Goal: Contribute content: Contribute content

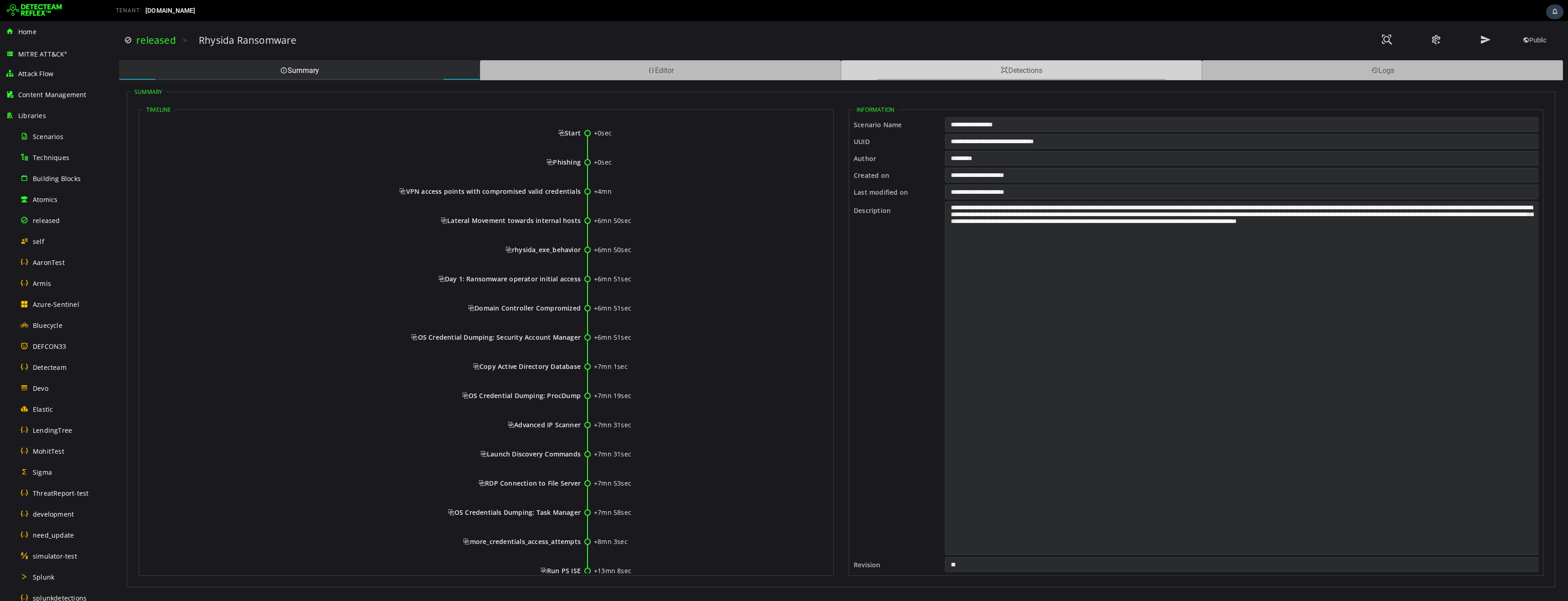
click at [954, 73] on div "Detections" at bounding box center [1021, 70] width 361 height 20
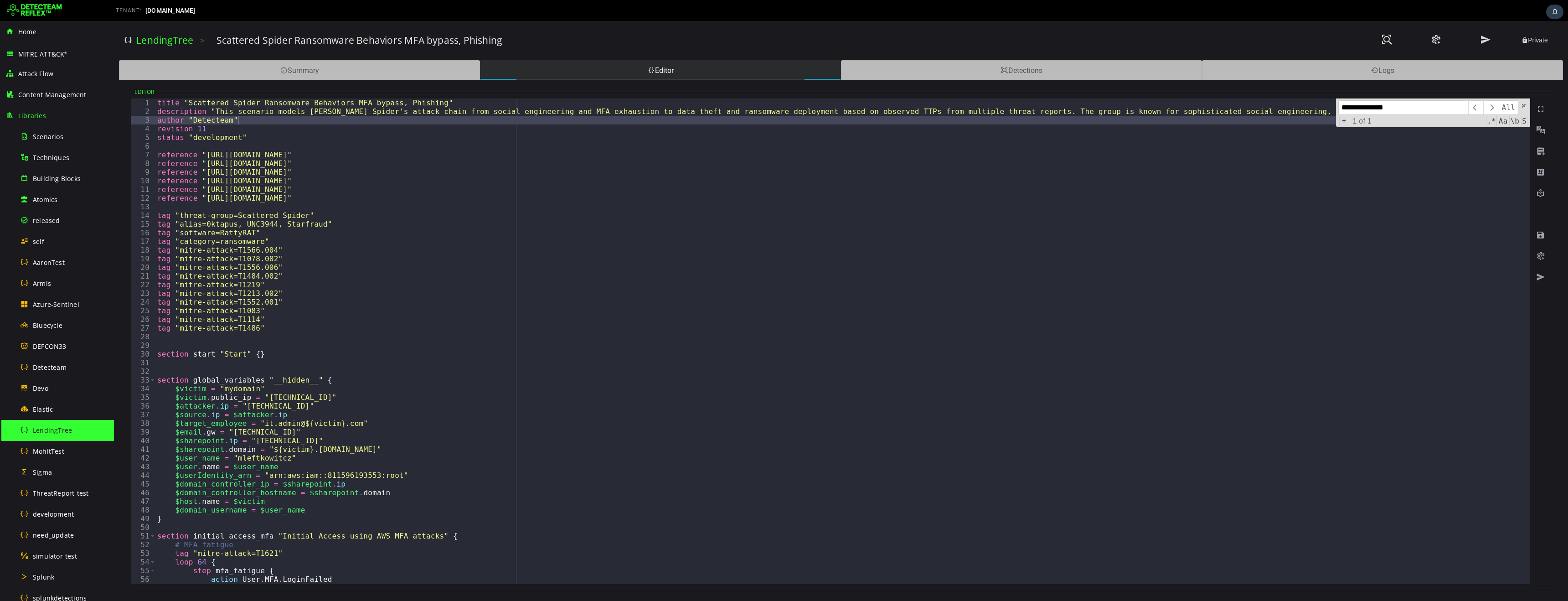
scroll to position [0, 2]
click at [1542, 235] on span at bounding box center [1541, 235] width 9 height 9
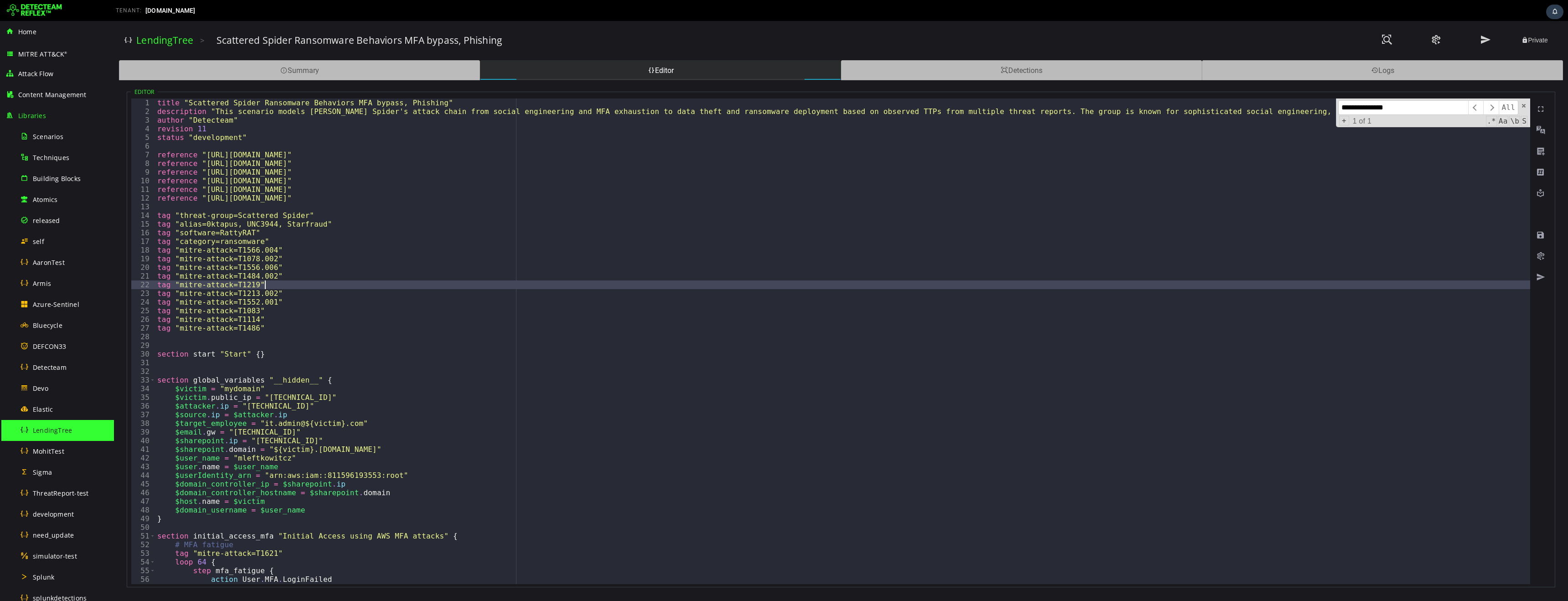
type textarea "**********"
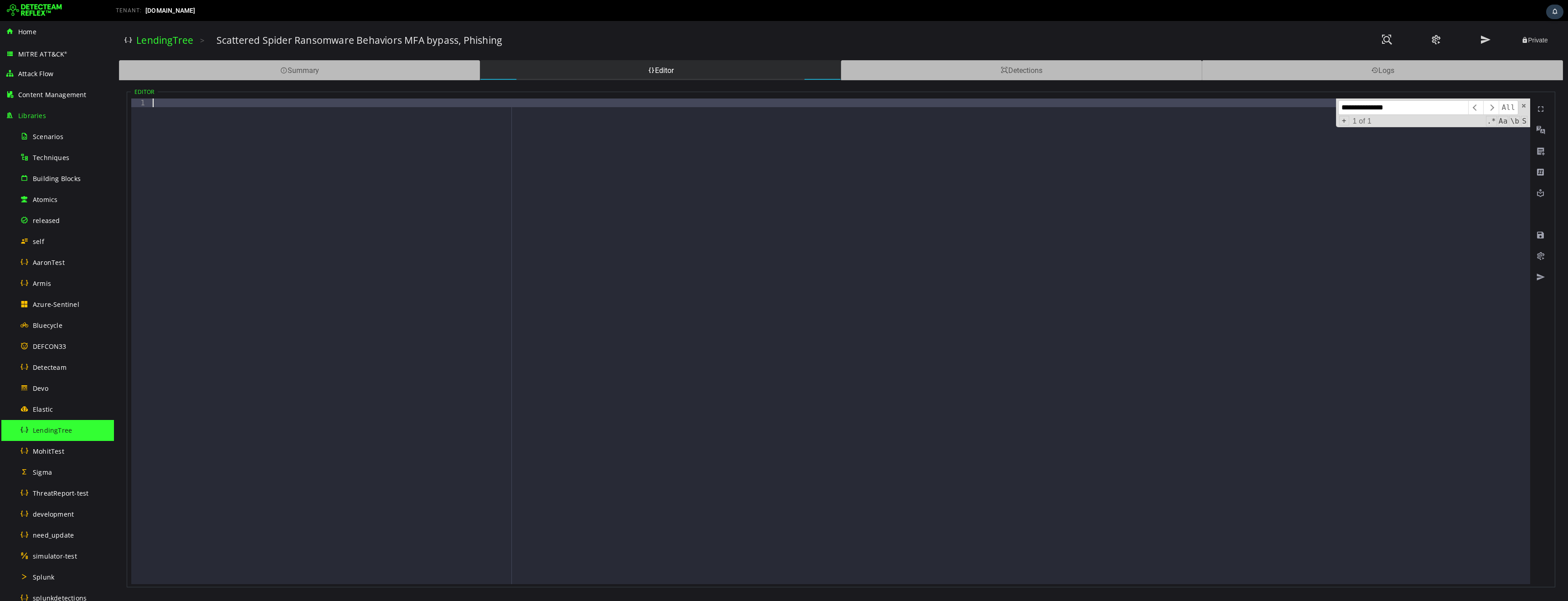
paste textarea "**********"
type textarea "**********"
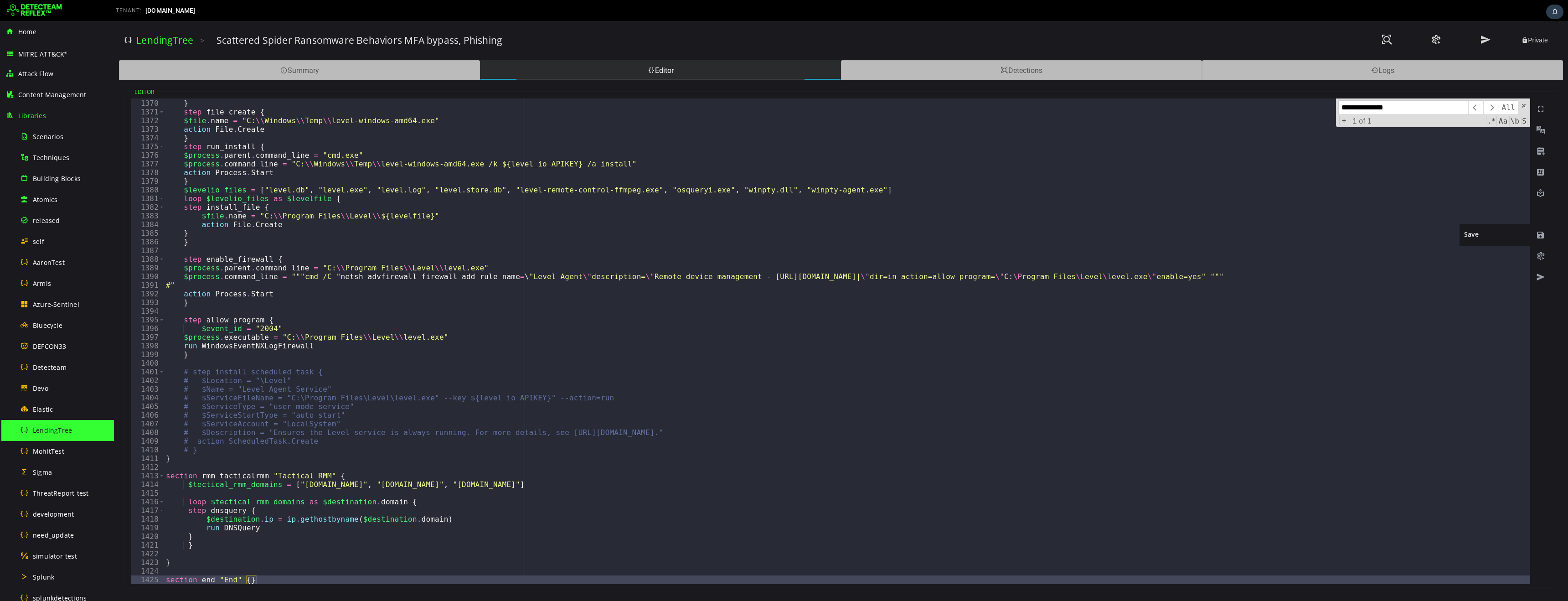
click at [1541, 235] on span at bounding box center [1541, 235] width 9 height 9
click at [1540, 258] on span at bounding box center [1541, 256] width 9 height 9
click at [978, 75] on div "Detections" at bounding box center [1021, 70] width 361 height 20
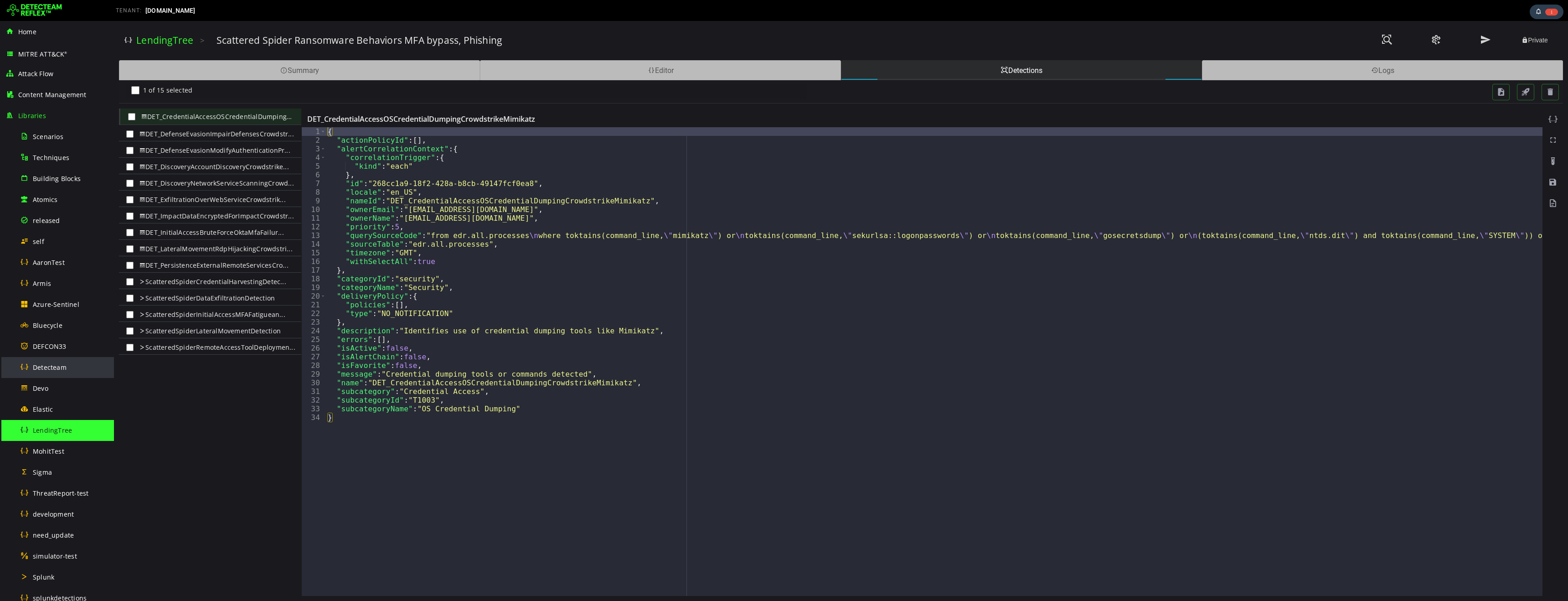
click at [49, 368] on span "Detecteam" at bounding box center [49, 367] width 33 height 9
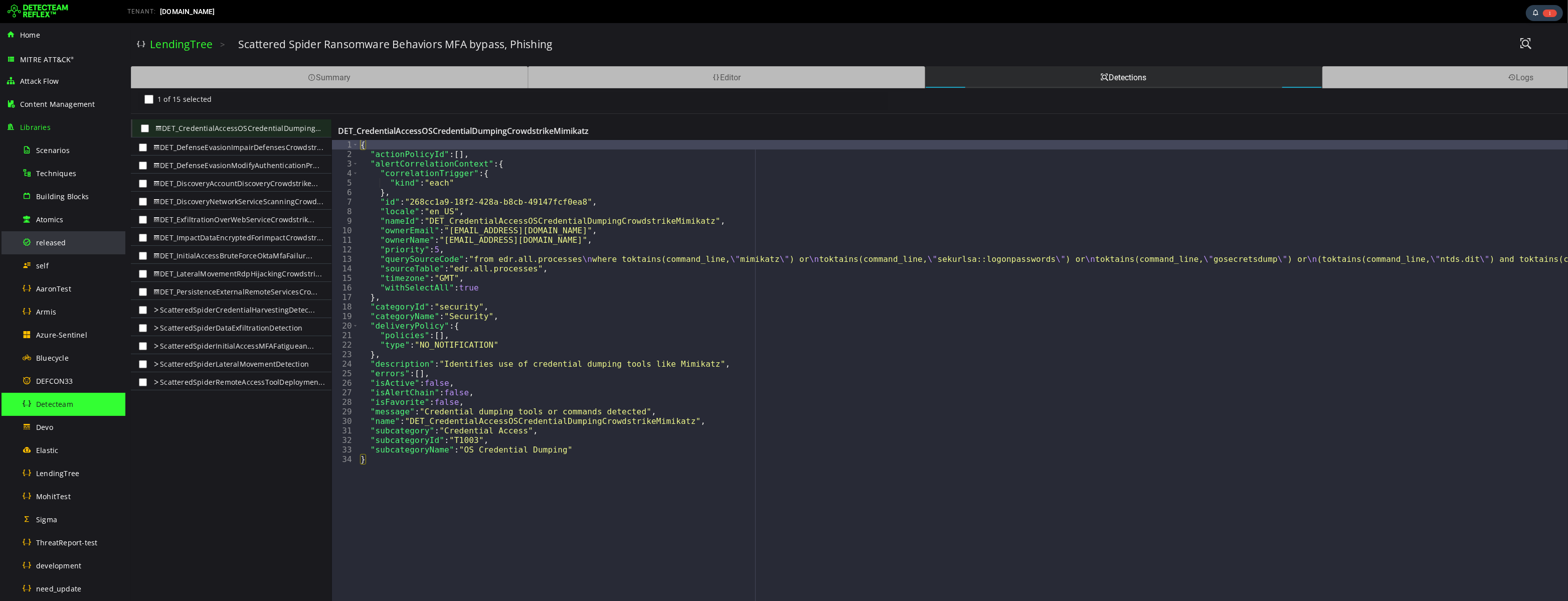
click at [59, 246] on span "released" at bounding box center [51, 243] width 30 height 9
click at [47, 153] on span "Scenarios" at bounding box center [53, 150] width 33 height 9
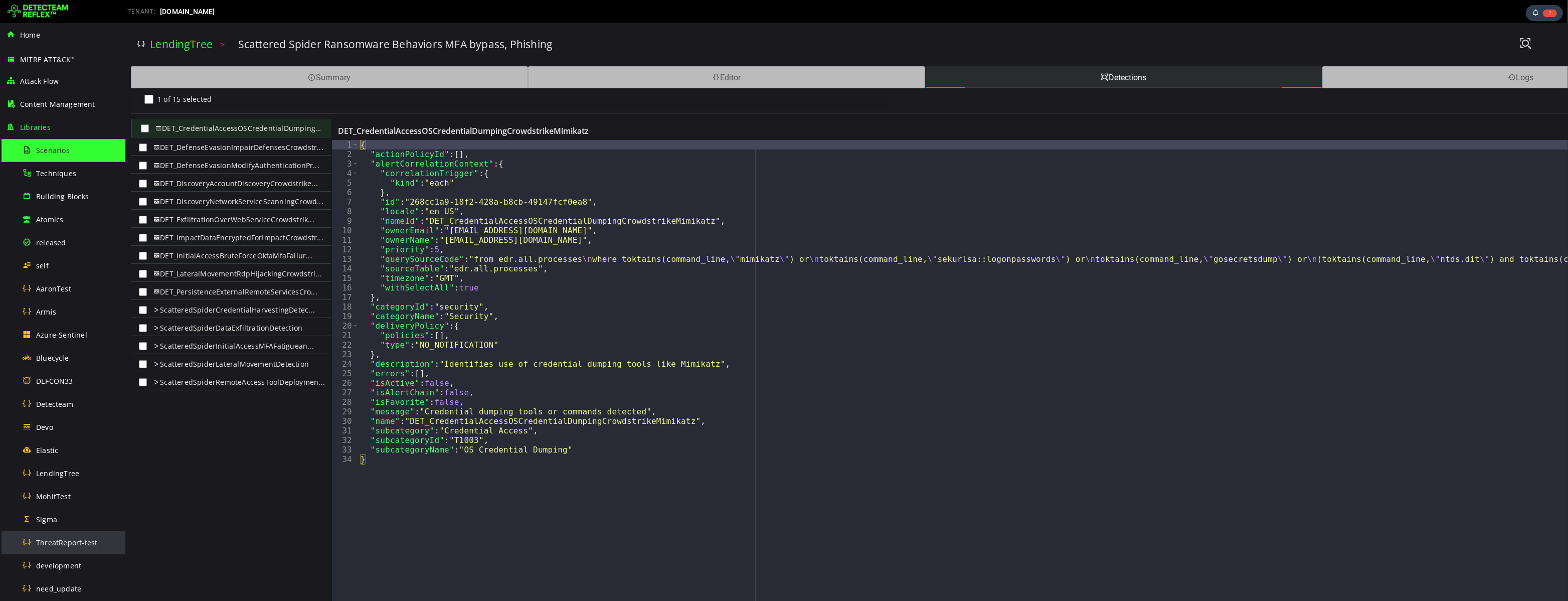
scroll to position [369, 0]
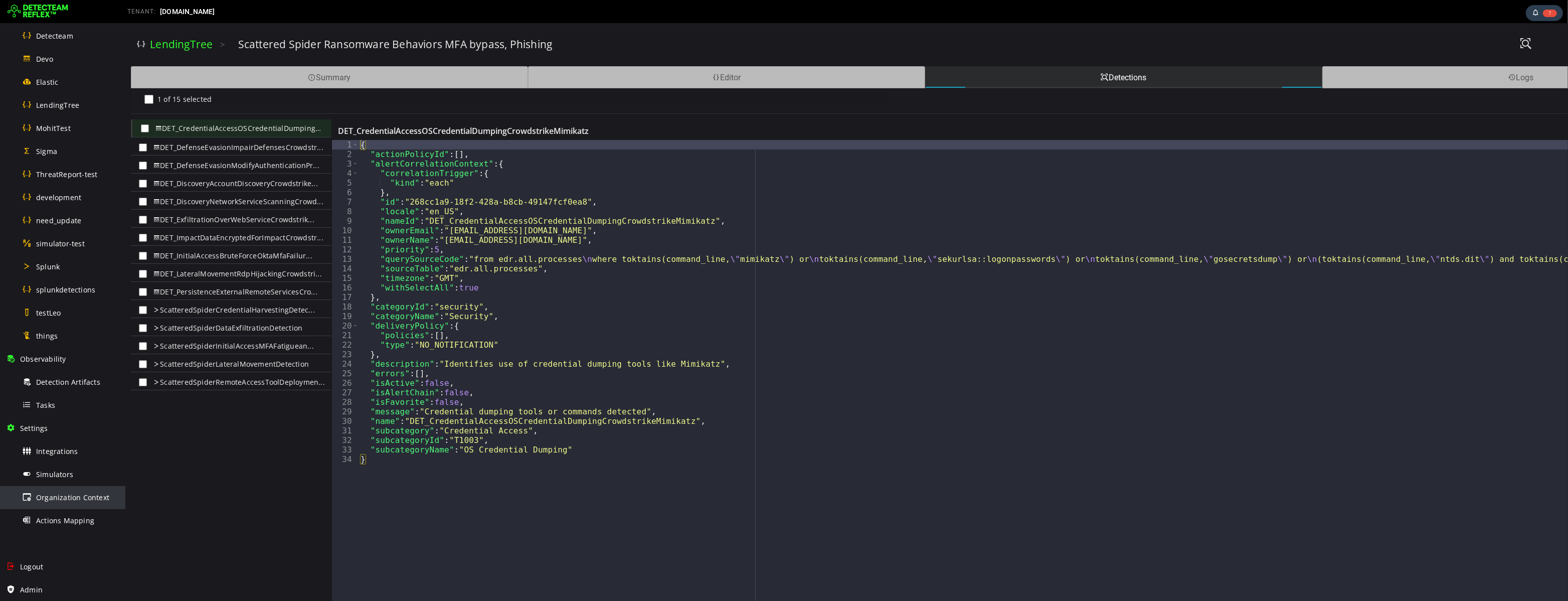
click at [66, 496] on span "Organization Context" at bounding box center [72, 497] width 73 height 9
click at [54, 15] on img at bounding box center [37, 11] width 61 height 16
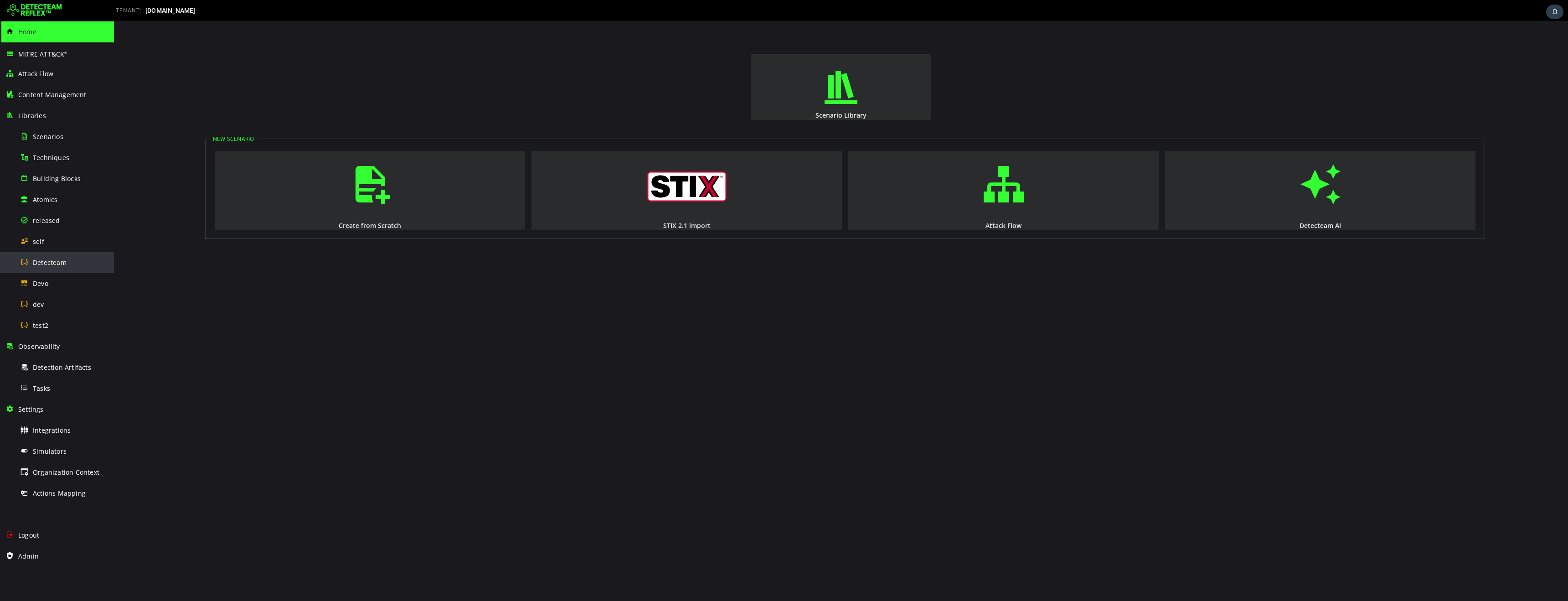
click at [48, 264] on span "Detecteam" at bounding box center [49, 262] width 33 height 9
click at [48, 224] on span "released" at bounding box center [46, 220] width 27 height 9
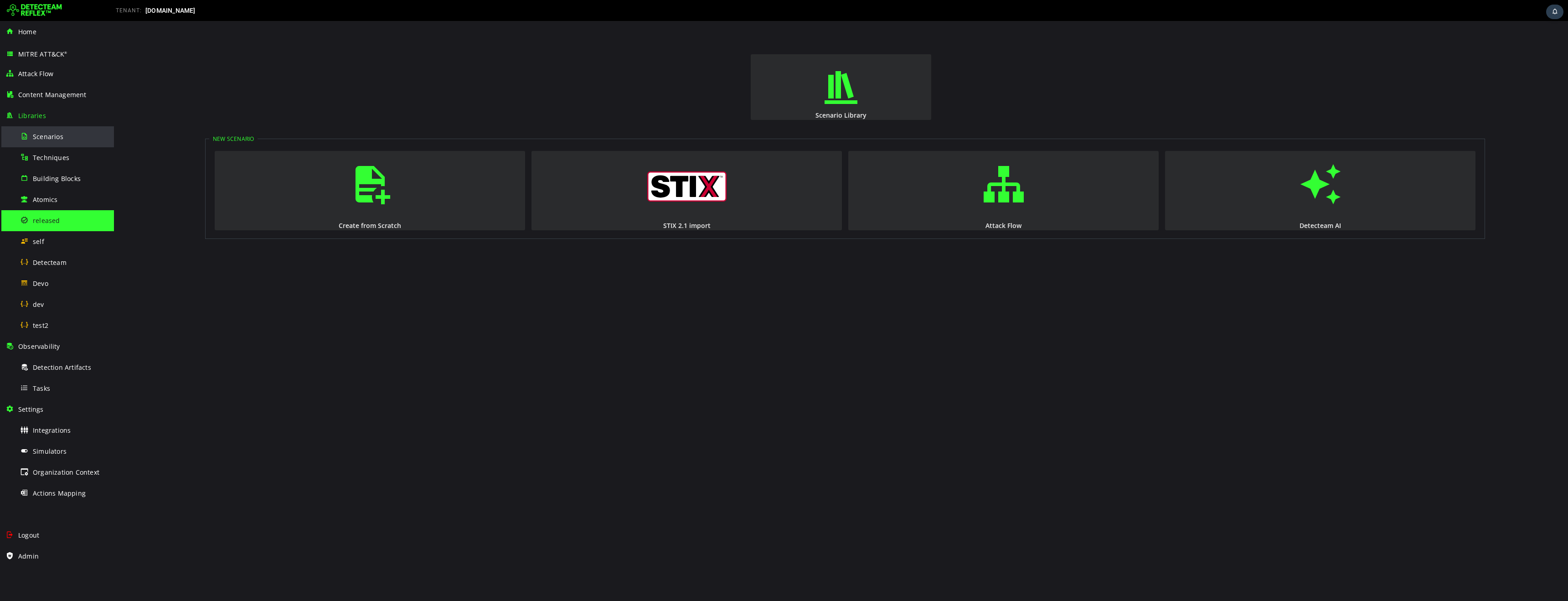
click at [54, 137] on span "Scenarios" at bounding box center [48, 136] width 30 height 9
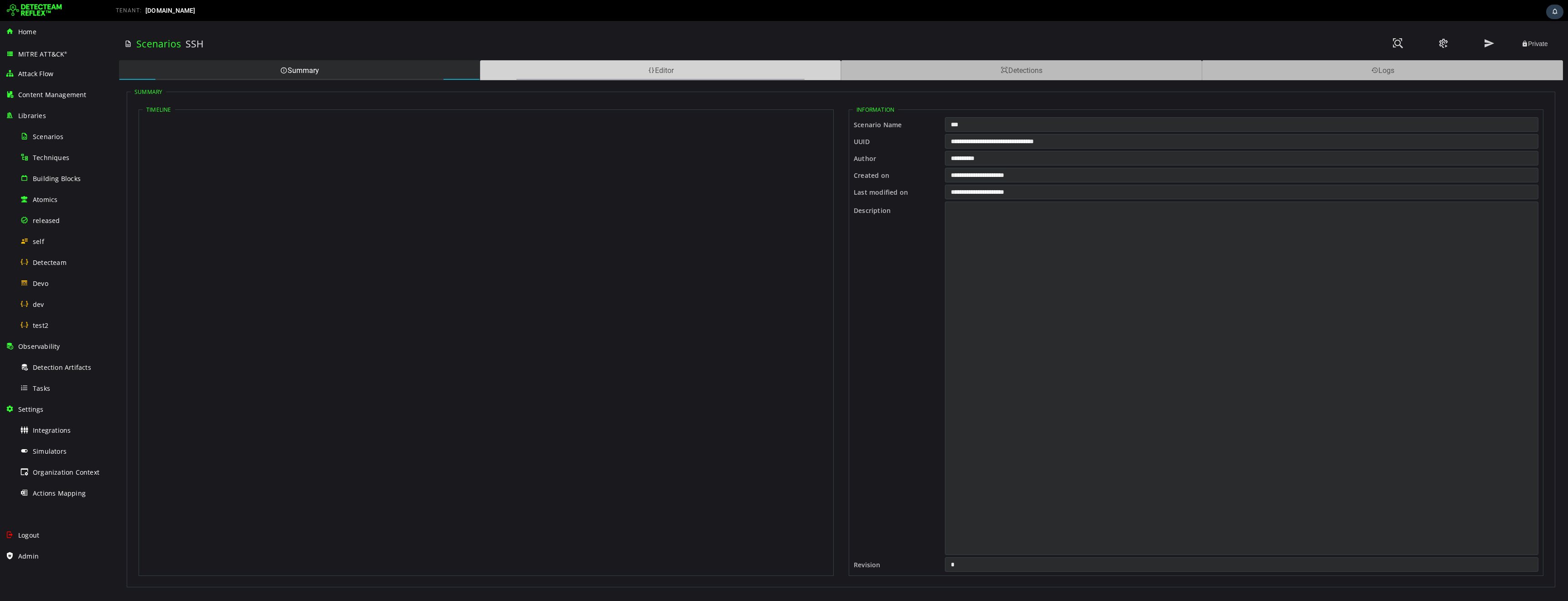
click at [545, 75] on div "Editor" at bounding box center [660, 70] width 361 height 20
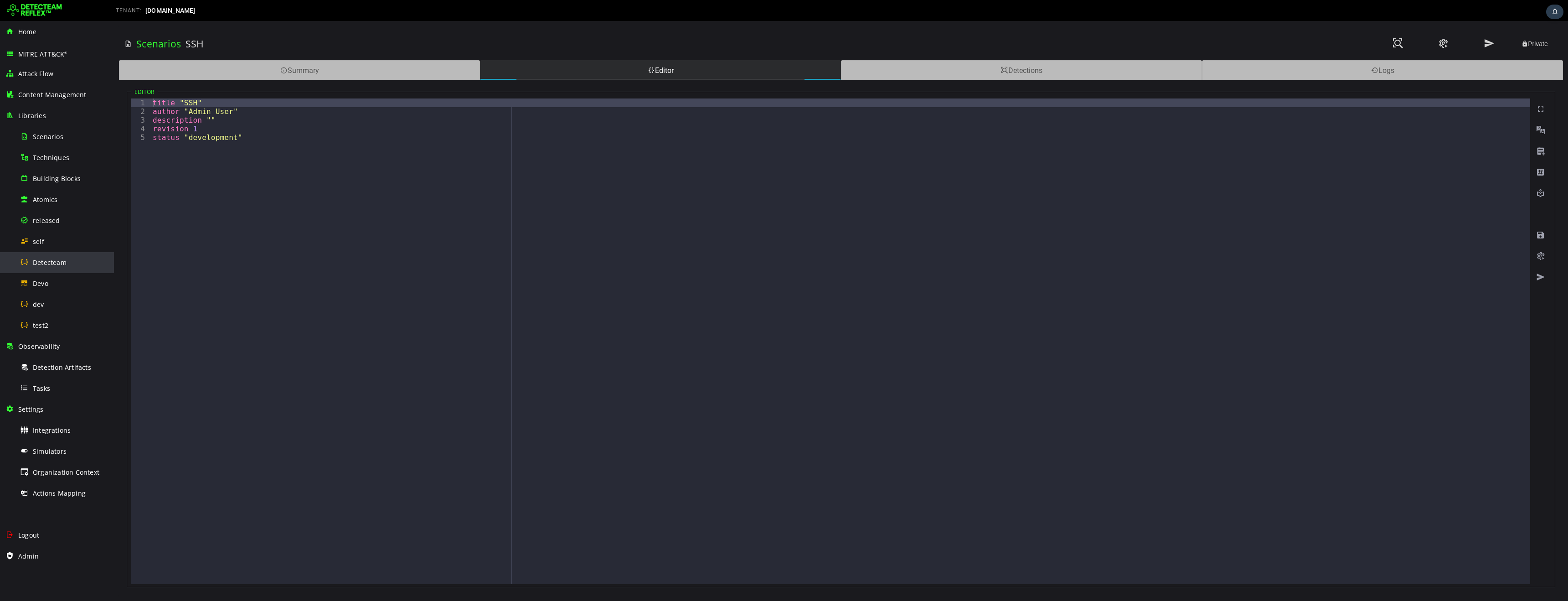
click at [53, 262] on span "Detecteam" at bounding box center [49, 262] width 33 height 9
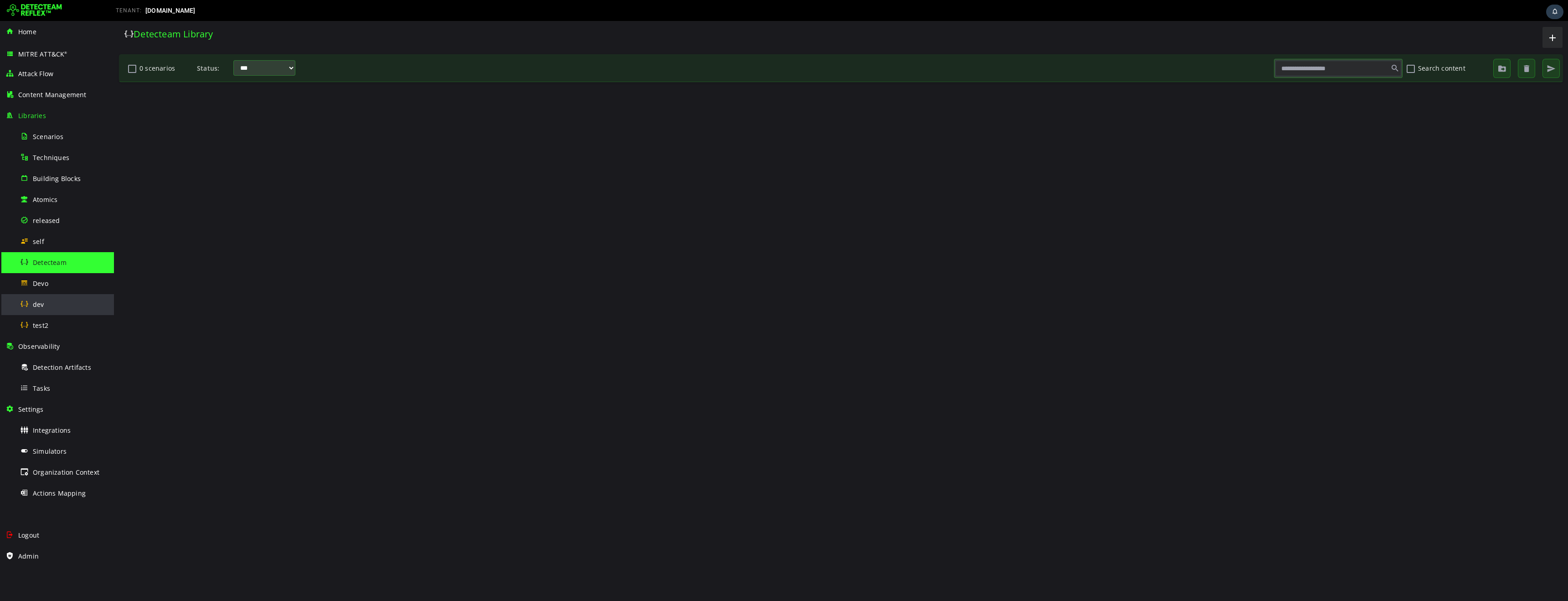
click at [42, 304] on span "dev" at bounding box center [38, 304] width 12 height 9
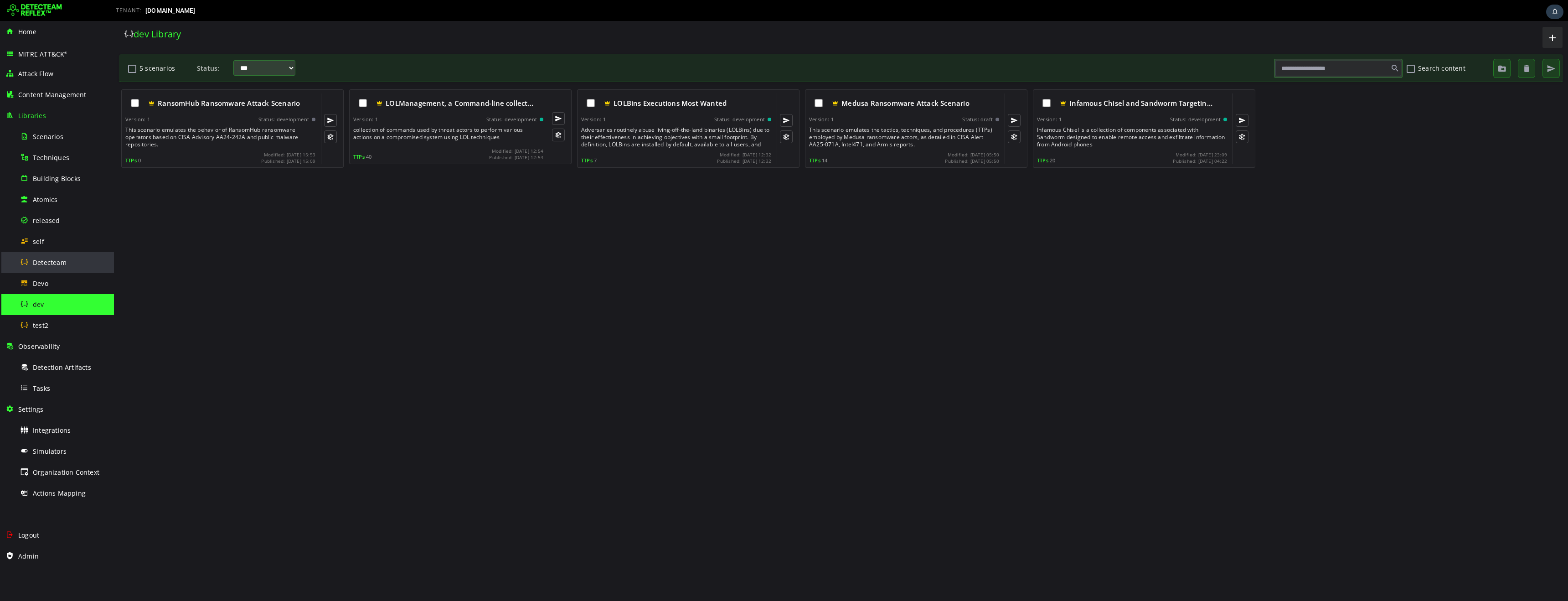
click at [44, 265] on span "Detecteam" at bounding box center [49, 262] width 33 height 9
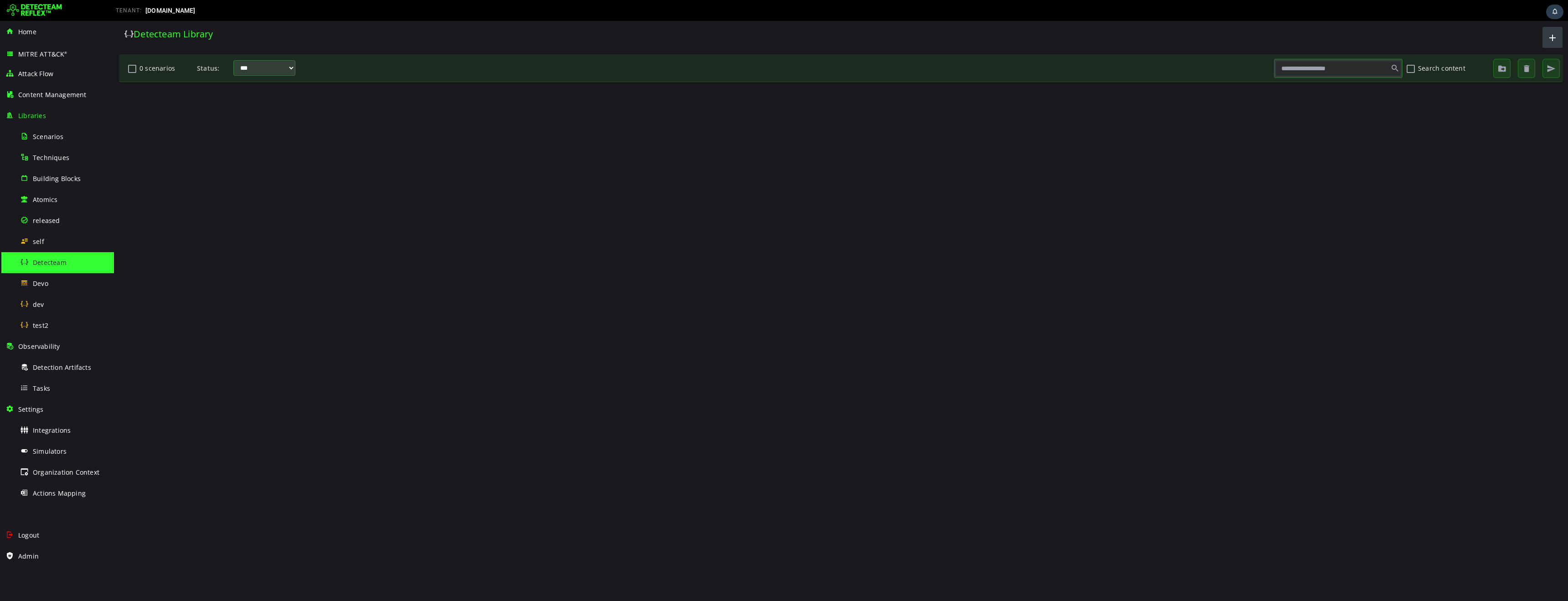
click at [1553, 36] on span "button" at bounding box center [1553, 37] width 11 height 15
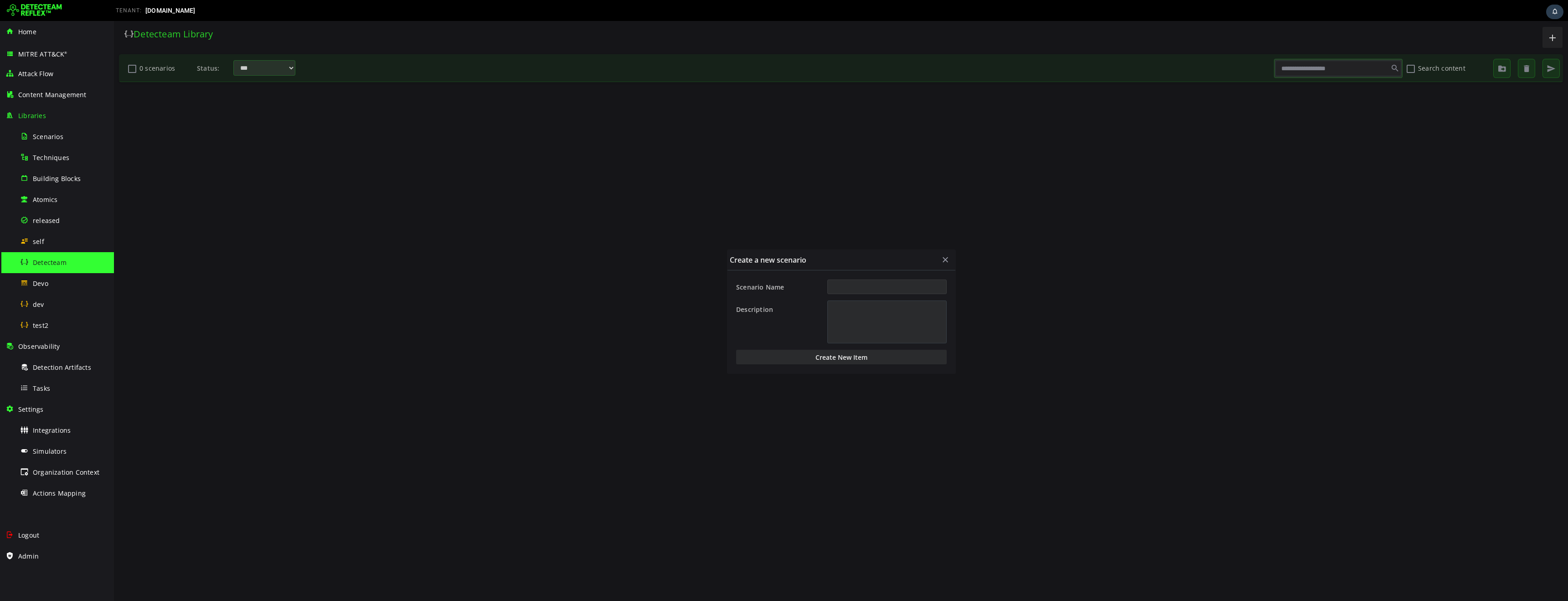
click at [861, 289] on input "Scenario Name" at bounding box center [887, 287] width 119 height 15
type input "*********"
click at [830, 357] on button "Create New Item" at bounding box center [841, 357] width 211 height 15
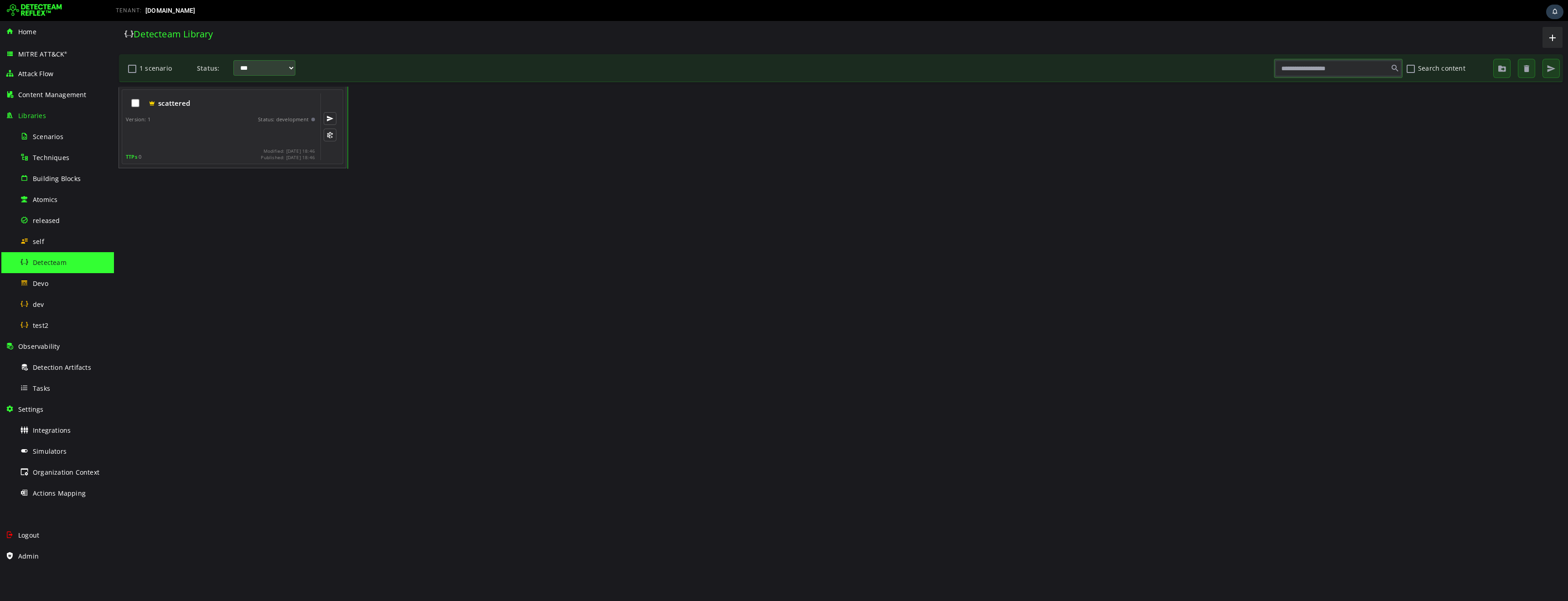
click at [202, 112] on div "scattered" at bounding box center [220, 103] width 189 height 19
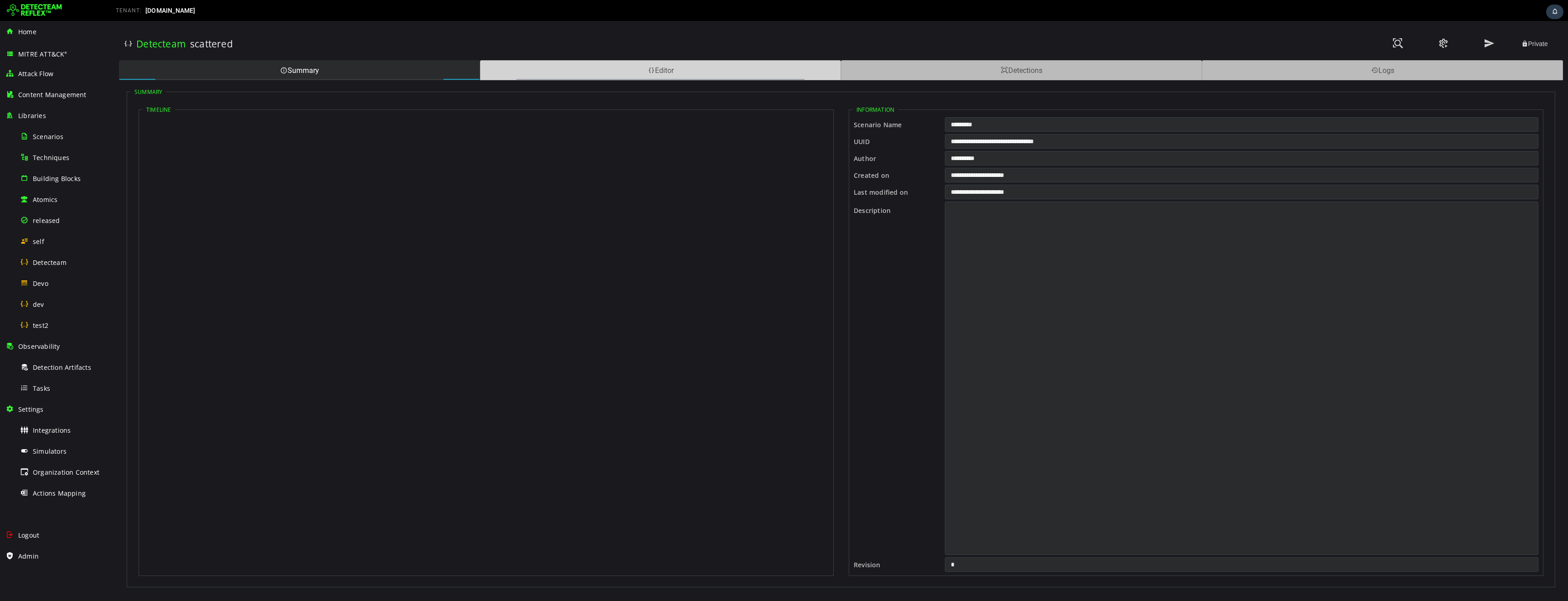
click at [556, 69] on div "Editor" at bounding box center [660, 70] width 361 height 20
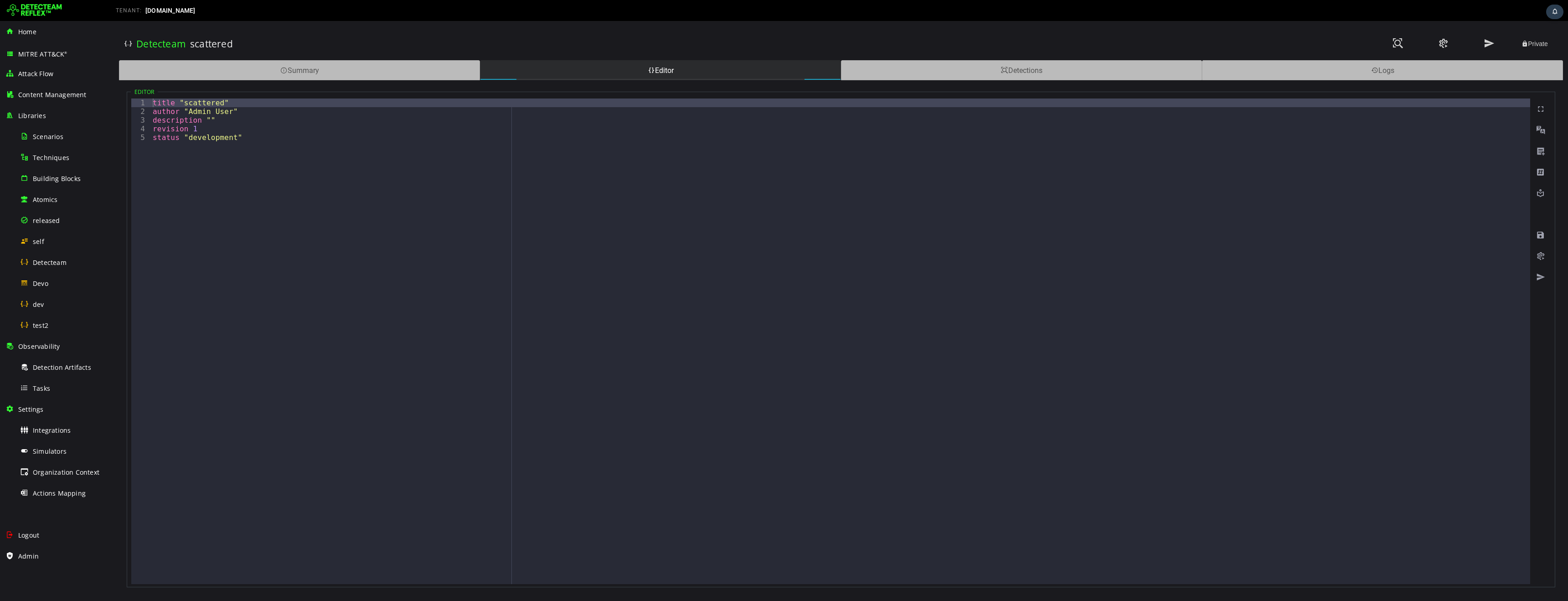
click at [378, 211] on div "title "scattered" author "Admin User" description "" revision 1 status "develop…" at bounding box center [841, 350] width 1379 height 503
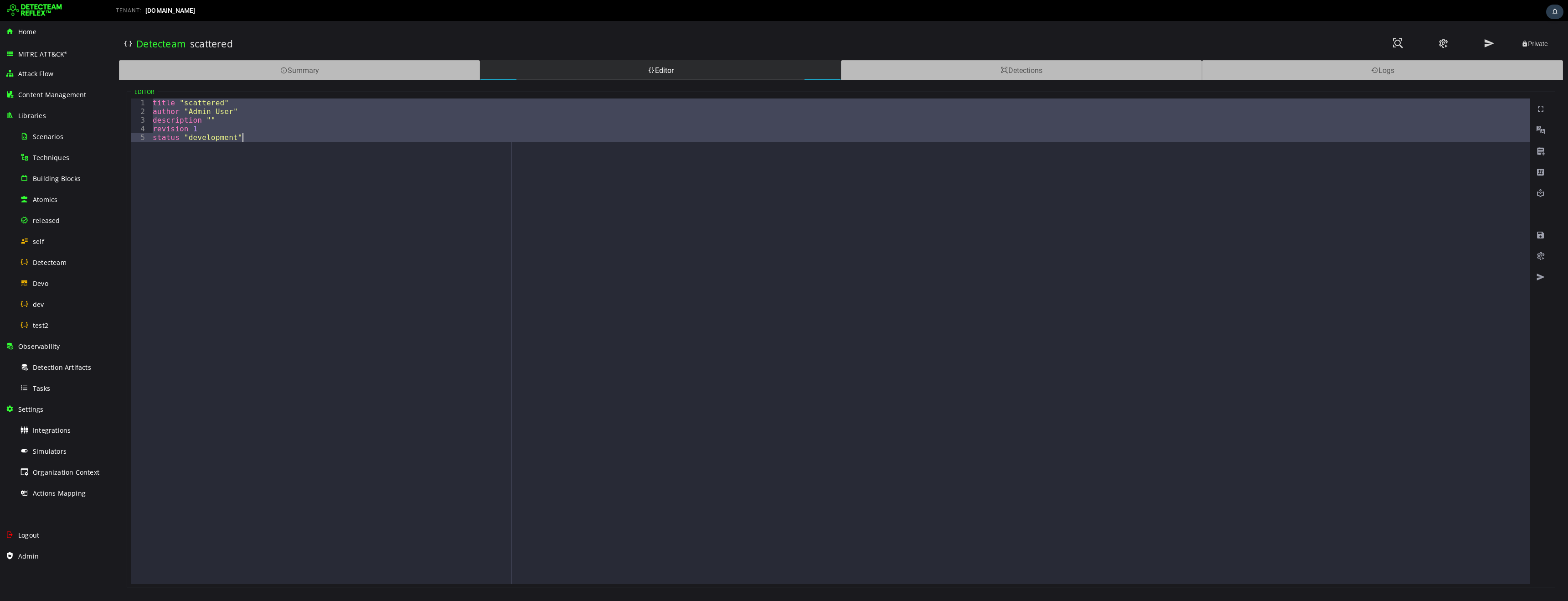
paste textarea
type textarea "**********"
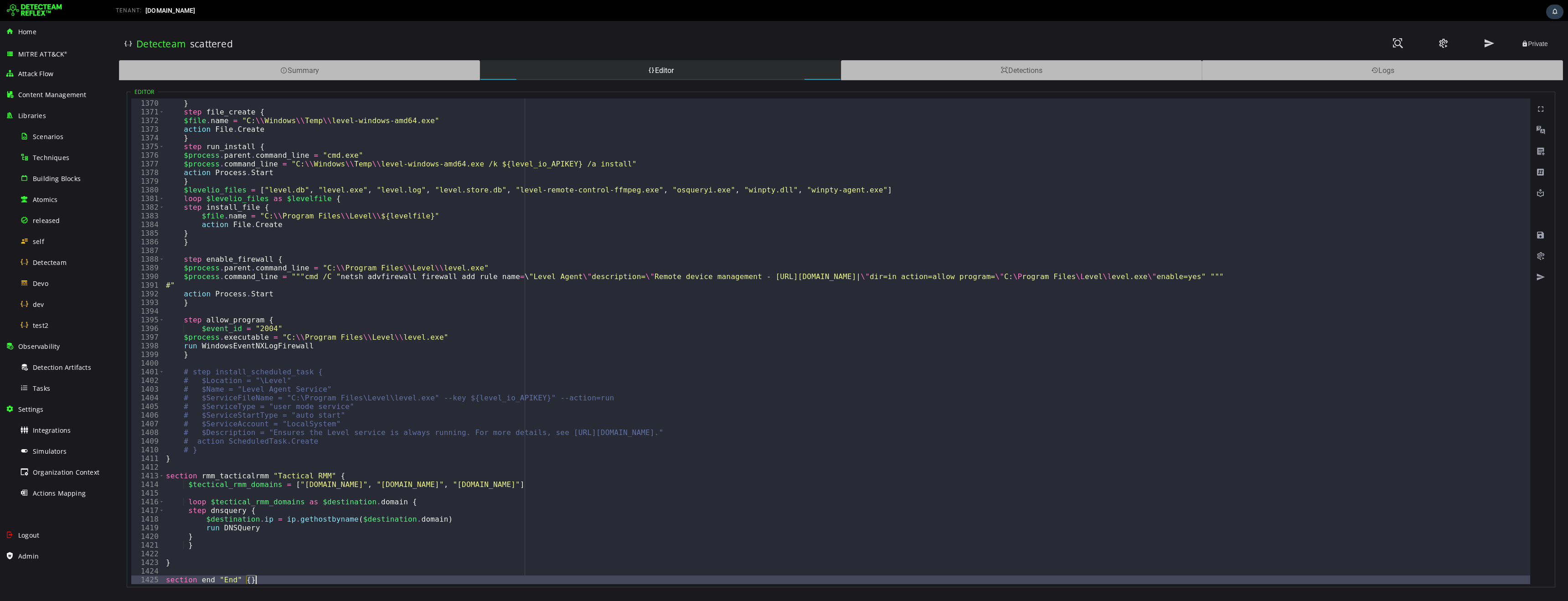
scroll to position [11860, 0]
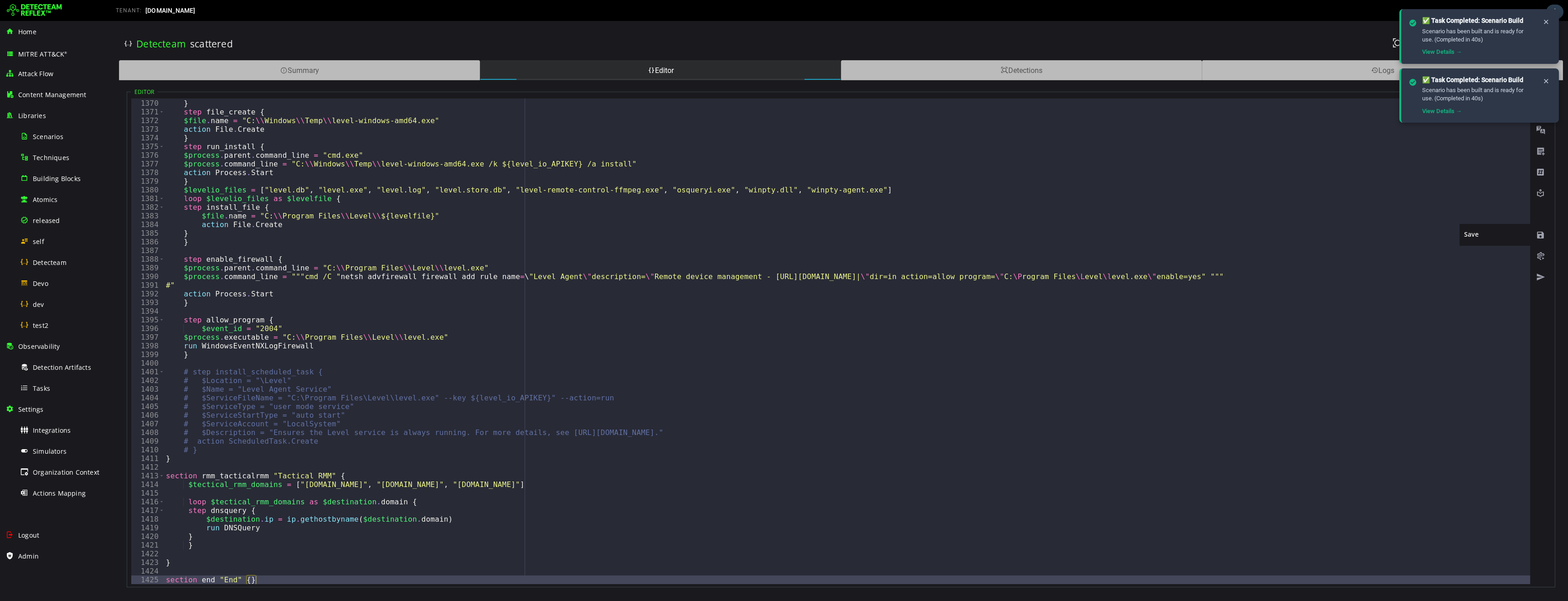
click at [1542, 237] on span at bounding box center [1541, 235] width 9 height 9
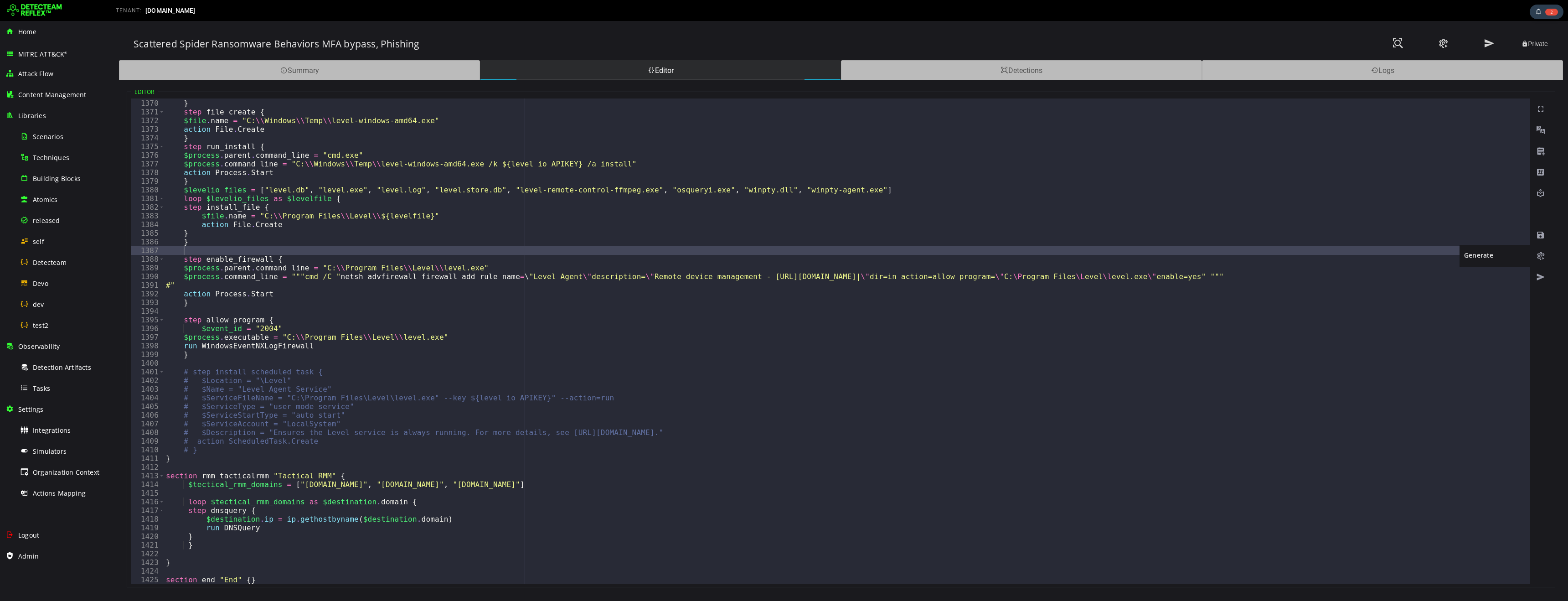
click at [1541, 257] on span at bounding box center [1541, 256] width 9 height 9
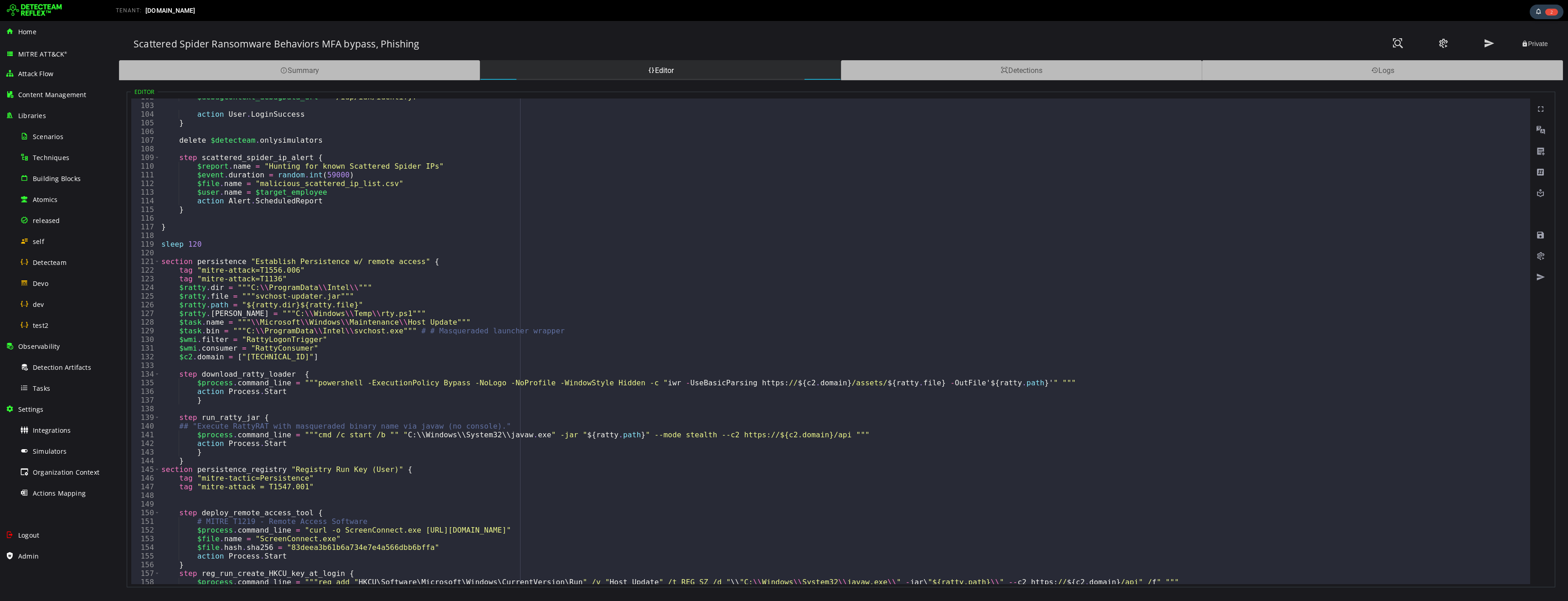
scroll to position [0, 0]
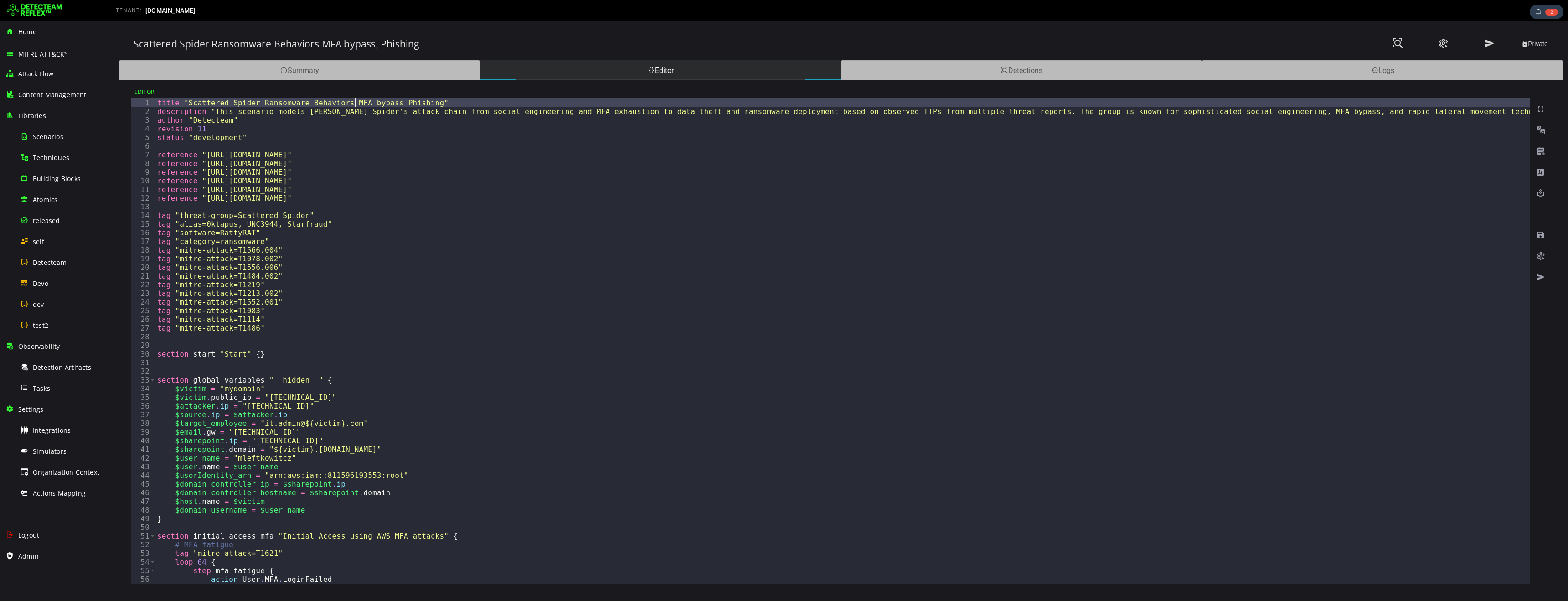
type textarea "**********"
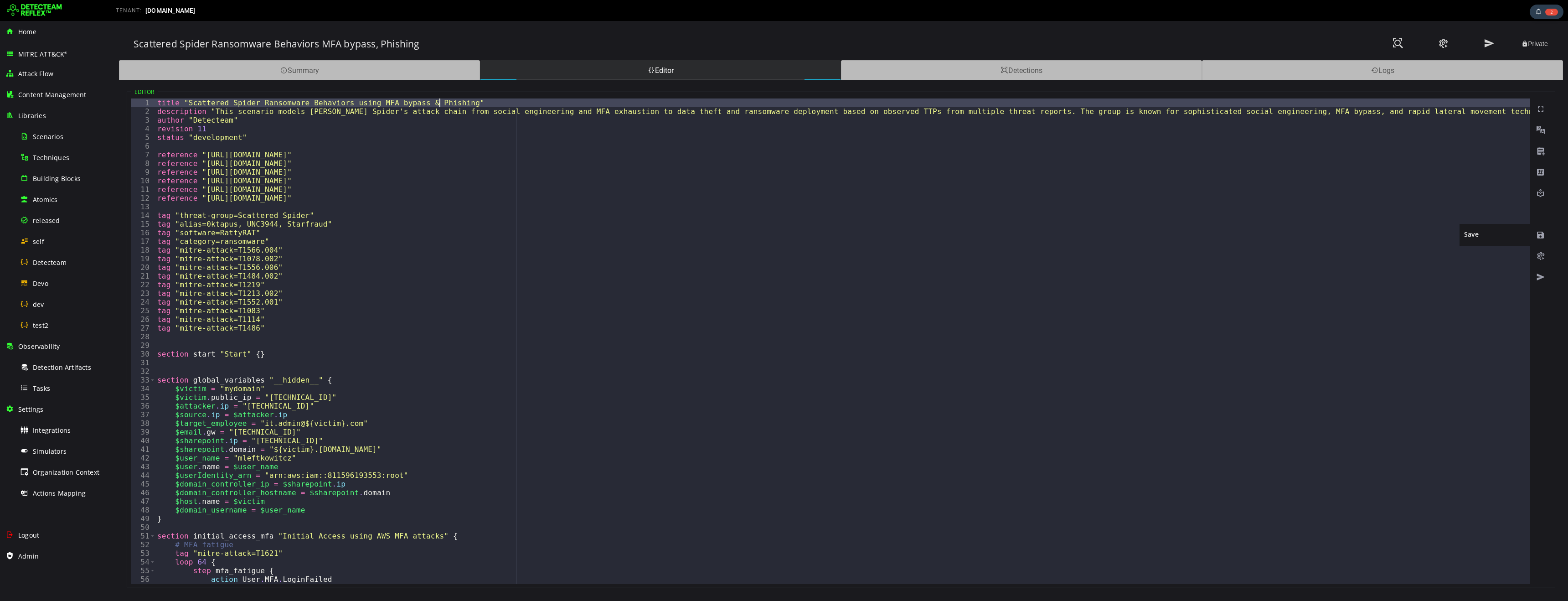
click at [1542, 234] on span at bounding box center [1541, 235] width 9 height 9
click at [1540, 257] on span at bounding box center [1541, 256] width 9 height 9
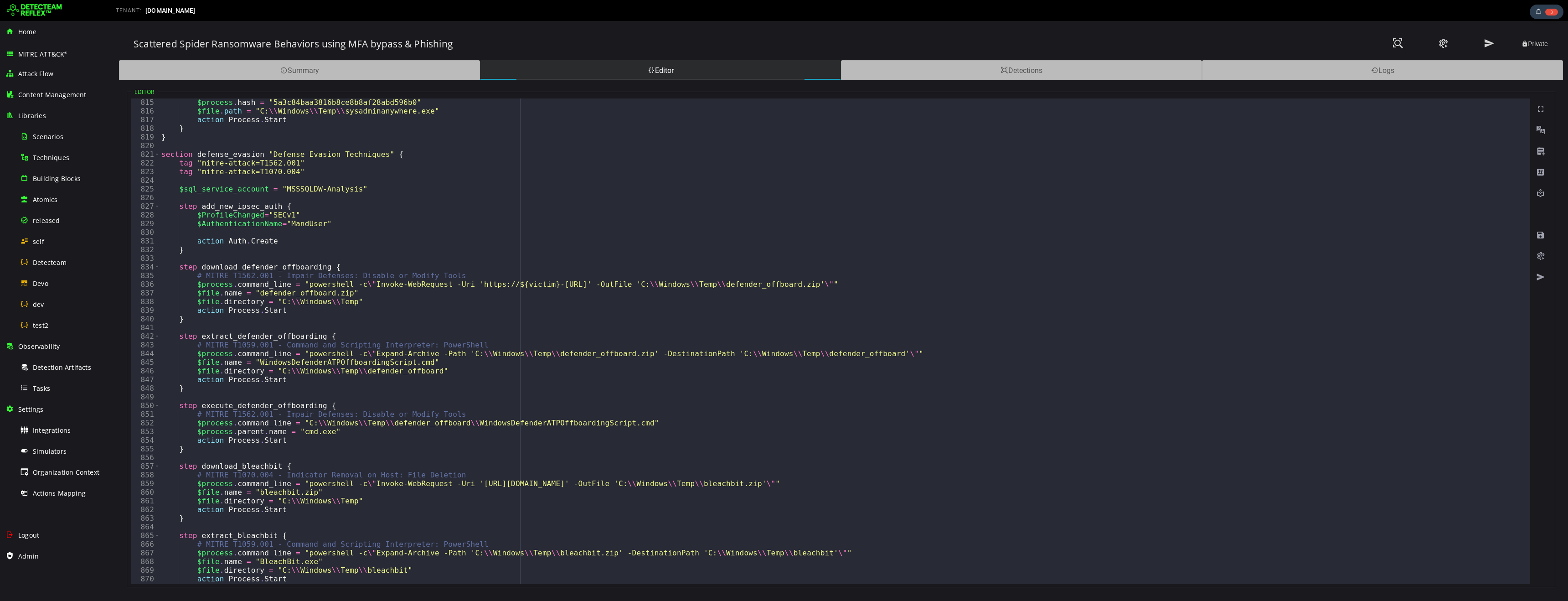
scroll to position [6951, 0]
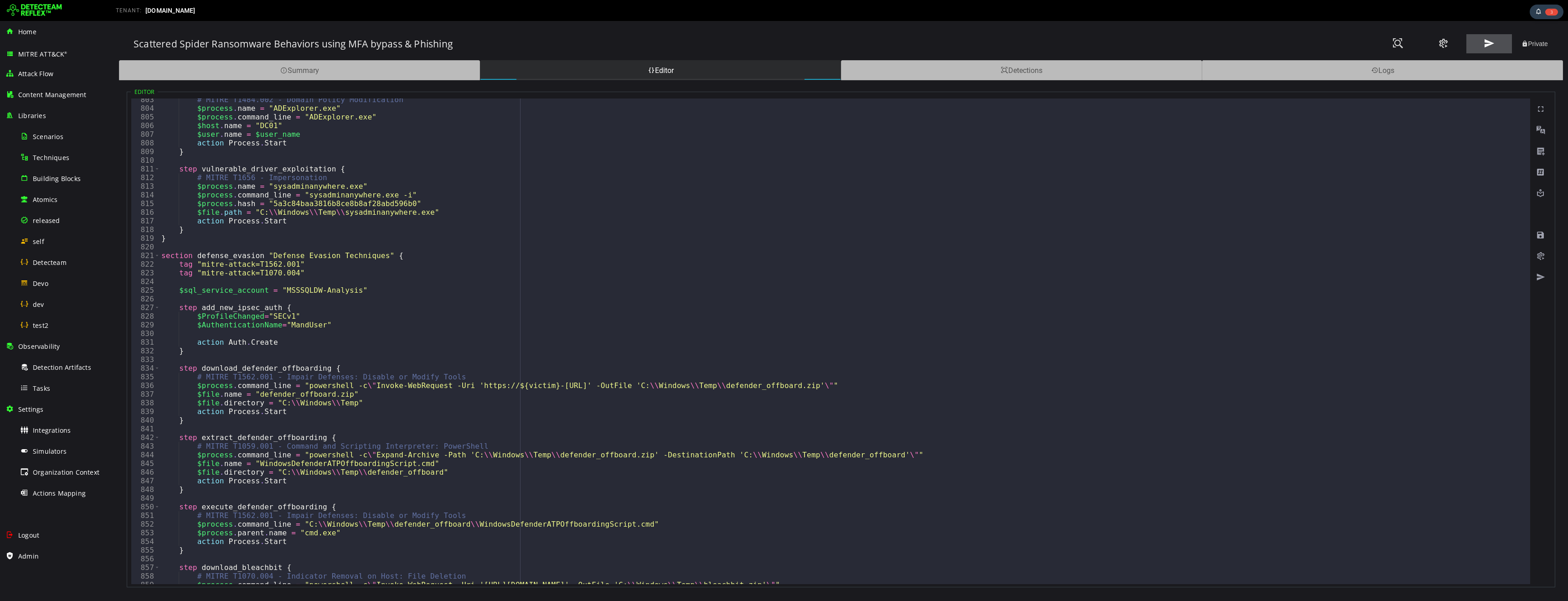
click at [1487, 45] on span at bounding box center [1489, 43] width 11 height 12
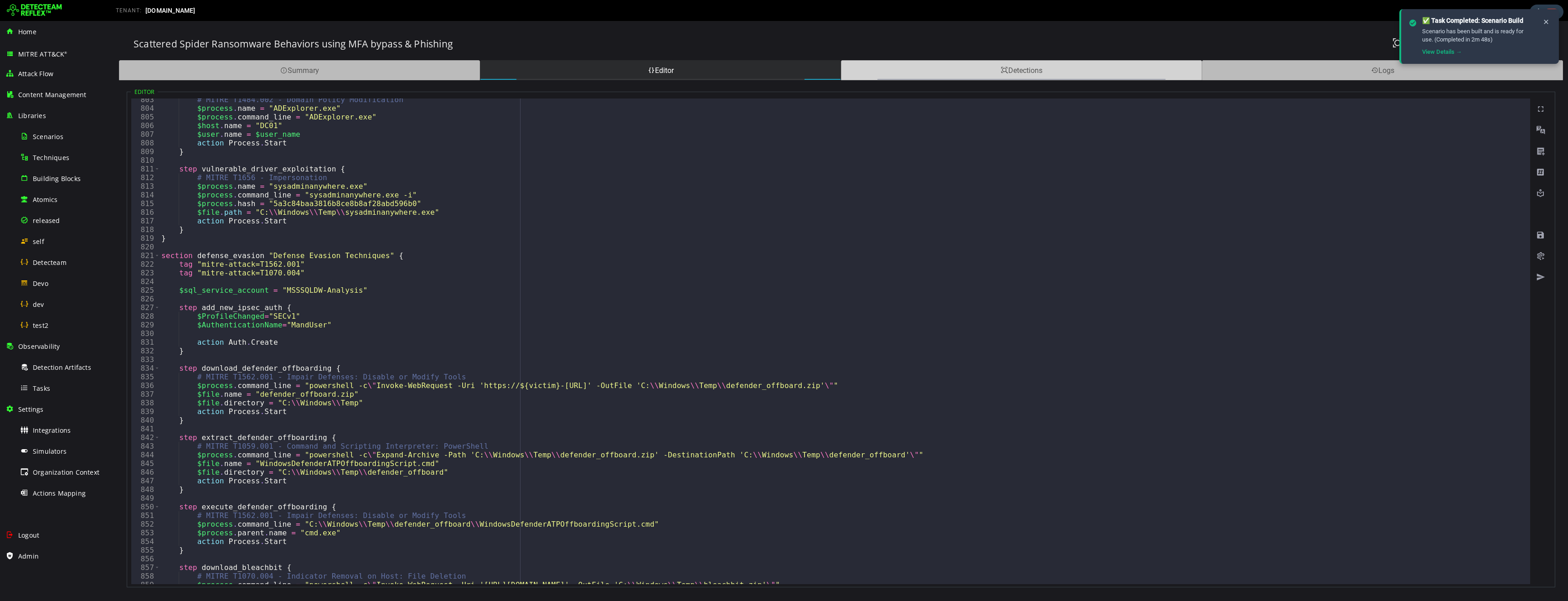
click at [965, 69] on div "Detections" at bounding box center [1021, 70] width 361 height 20
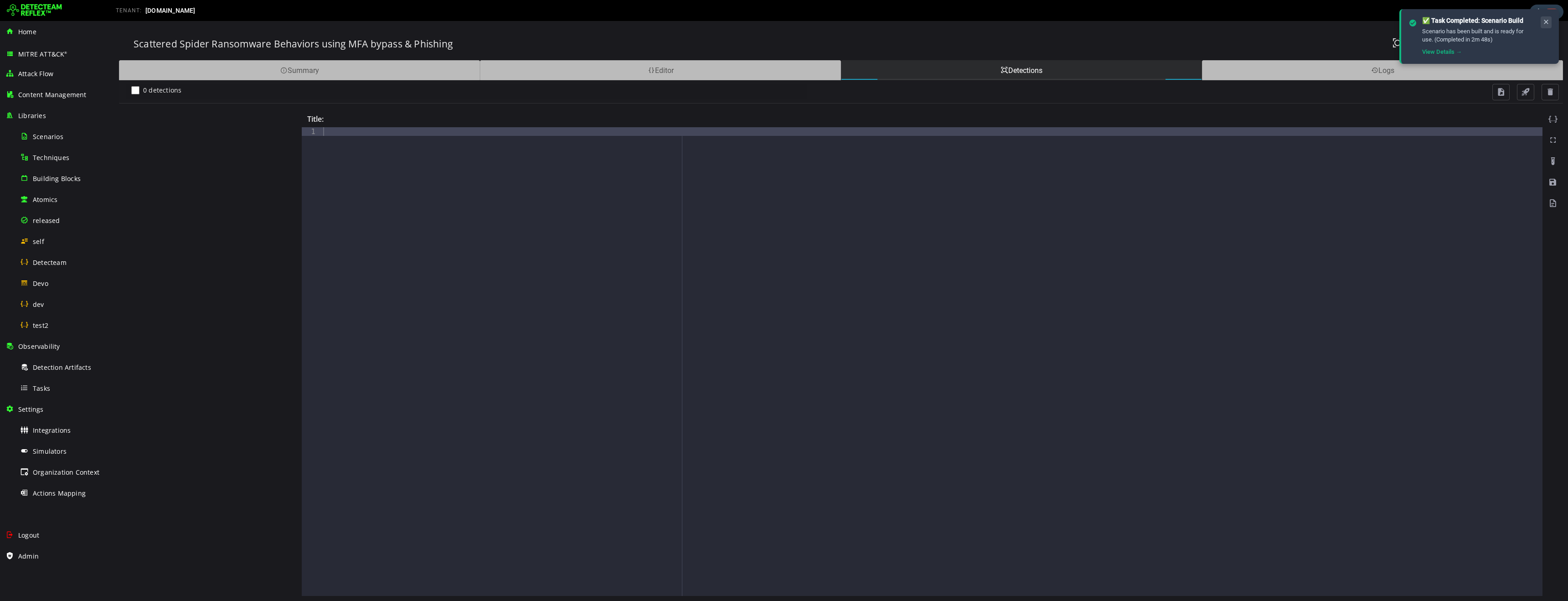
click at [1545, 21] on icon at bounding box center [1546, 22] width 7 height 8
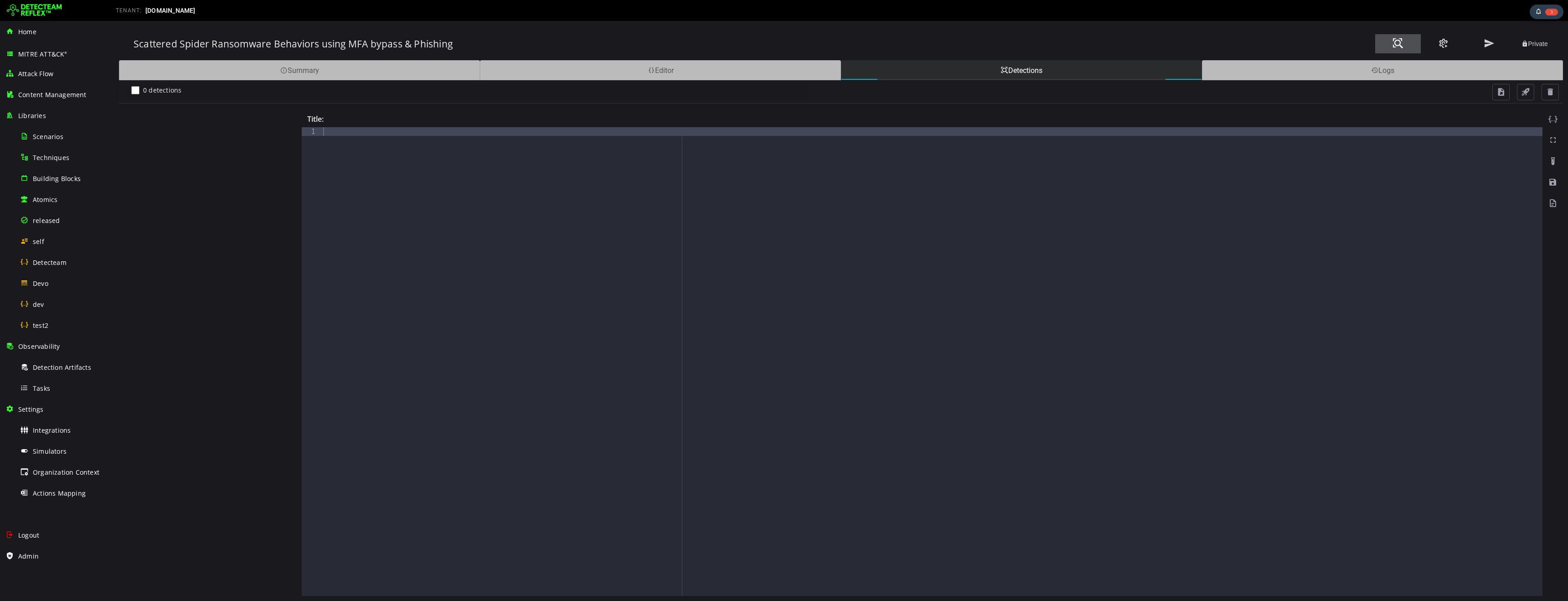
click at [1397, 44] on span at bounding box center [1398, 43] width 11 height 12
click at [42, 392] on span "Tasks" at bounding box center [41, 388] width 17 height 9
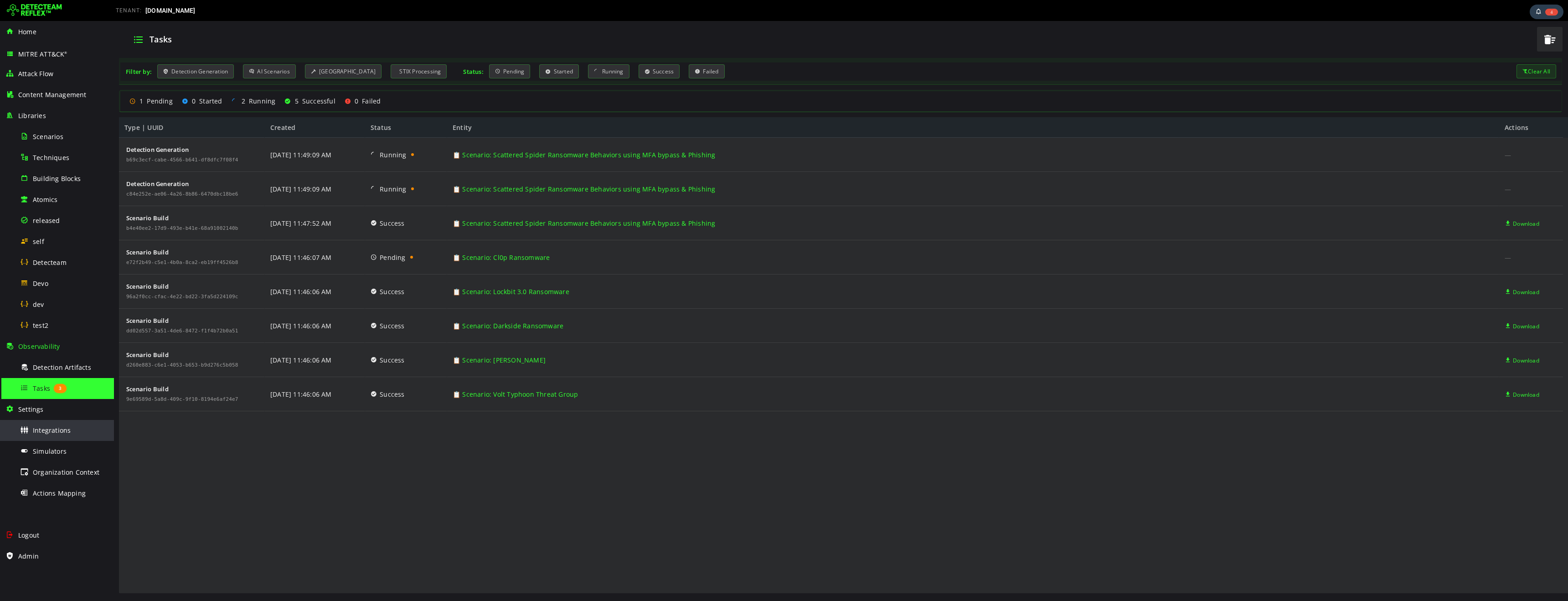
click at [55, 433] on span "Integrations" at bounding box center [52, 430] width 38 height 9
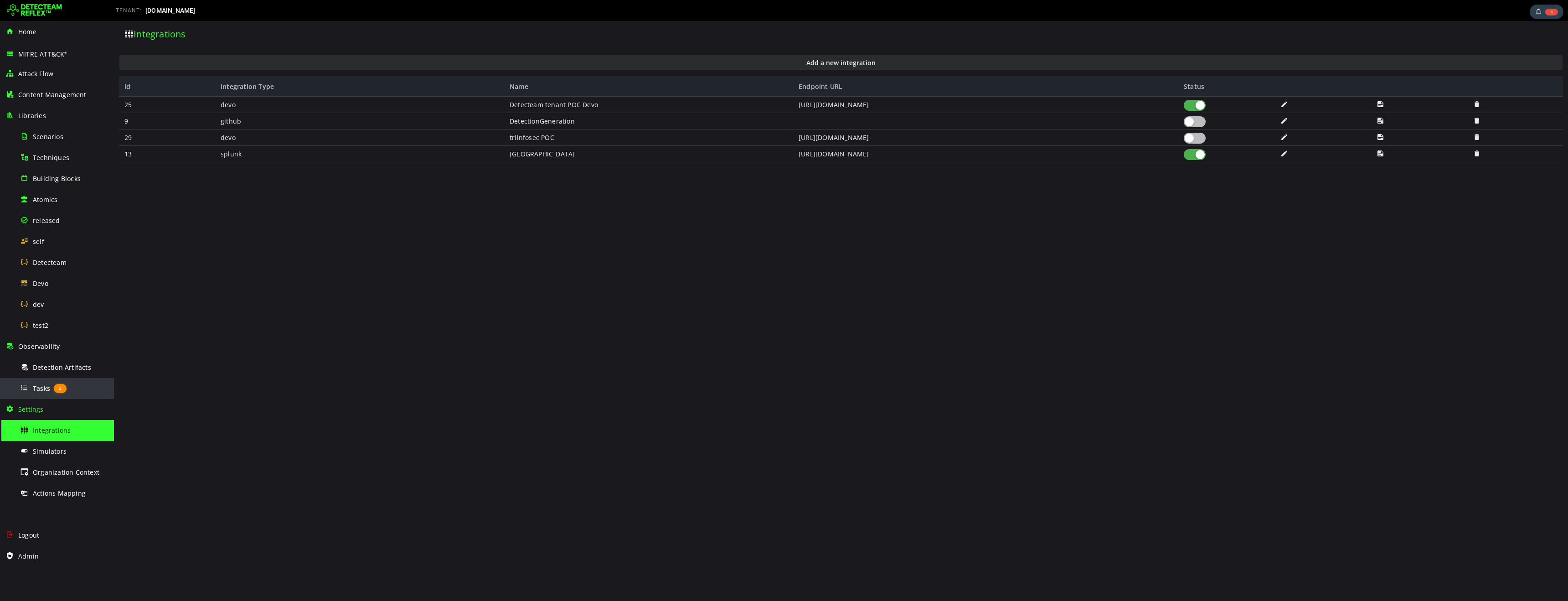
click at [43, 395] on div "Tasks 3" at bounding box center [64, 388] width 88 height 21
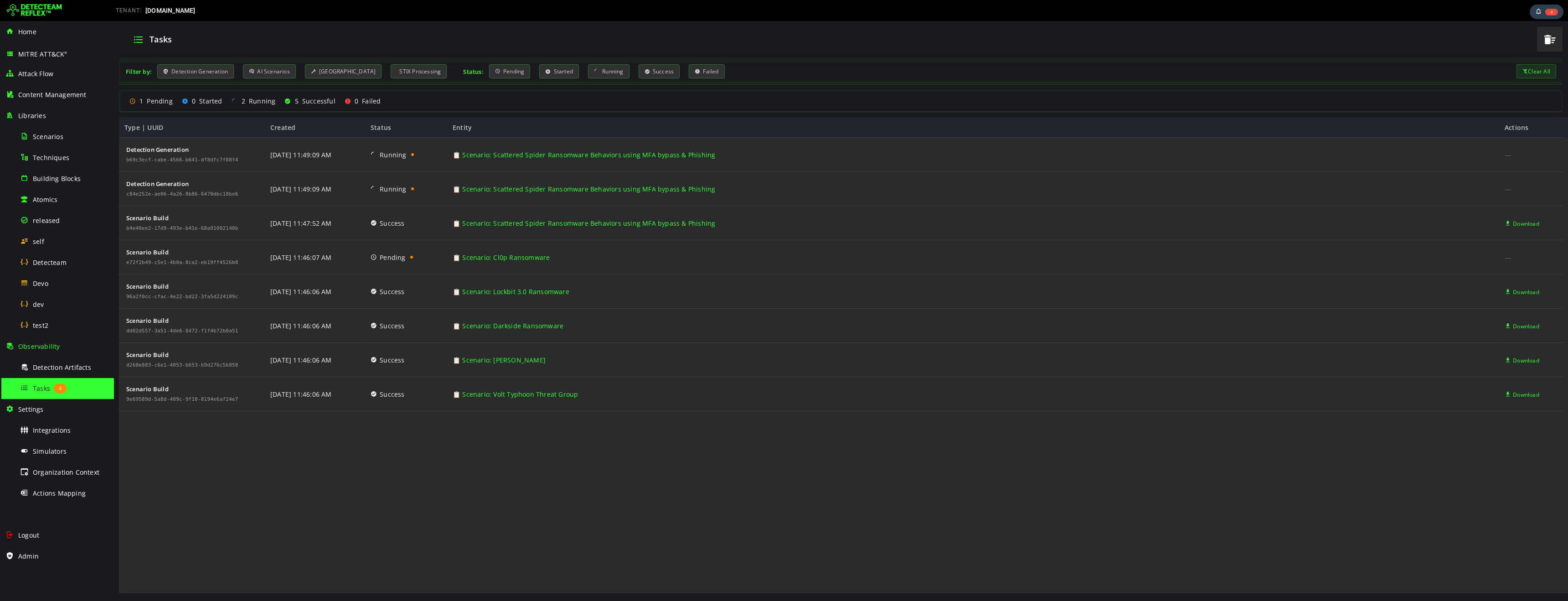
click at [304, 32] on div "Tasks" at bounding box center [828, 39] width 1407 height 24
click at [385, 34] on div "Tasks" at bounding box center [828, 39] width 1407 height 24
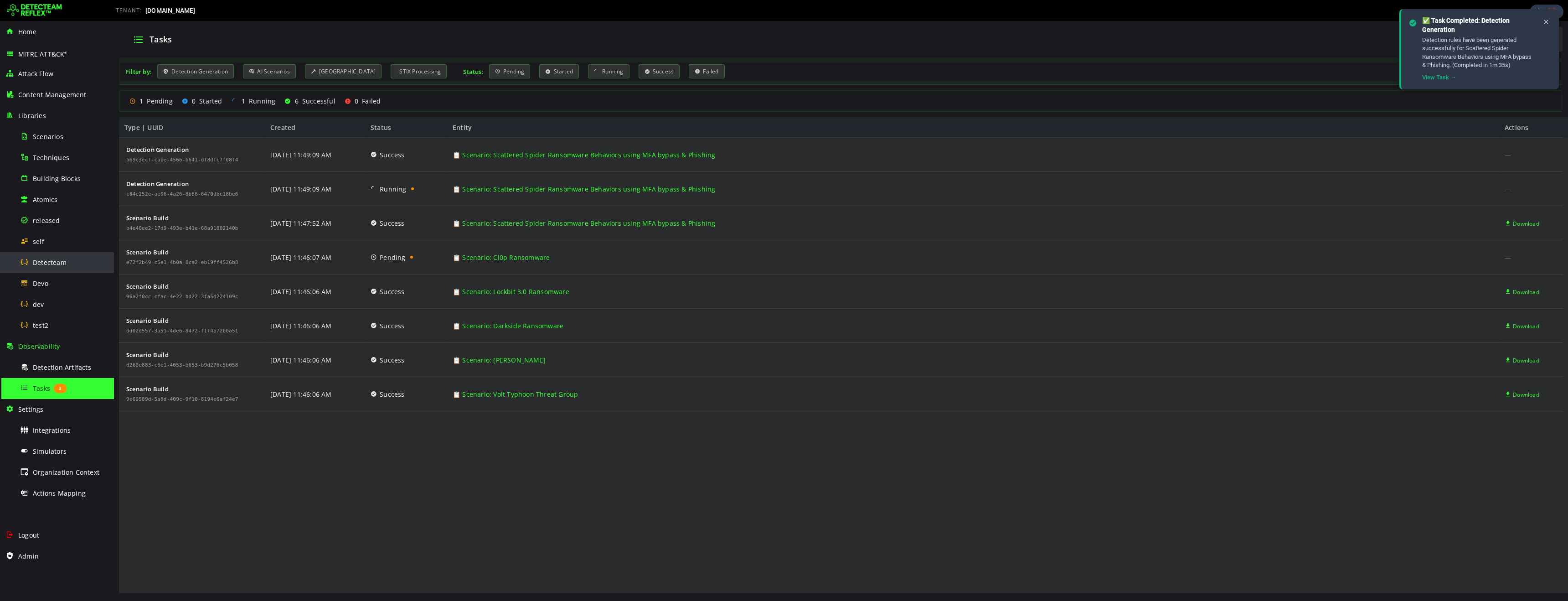
click at [54, 263] on span "Detecteam" at bounding box center [49, 262] width 33 height 9
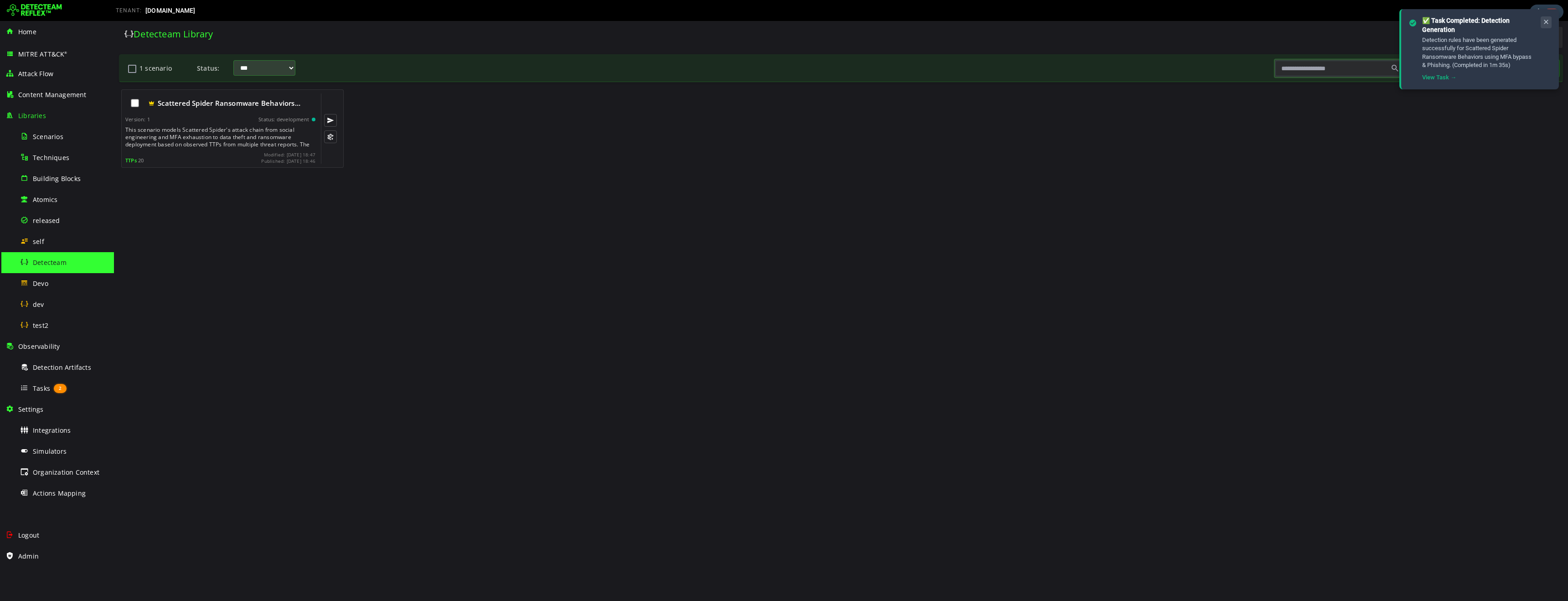
click at [1549, 22] on icon at bounding box center [1546, 22] width 7 height 8
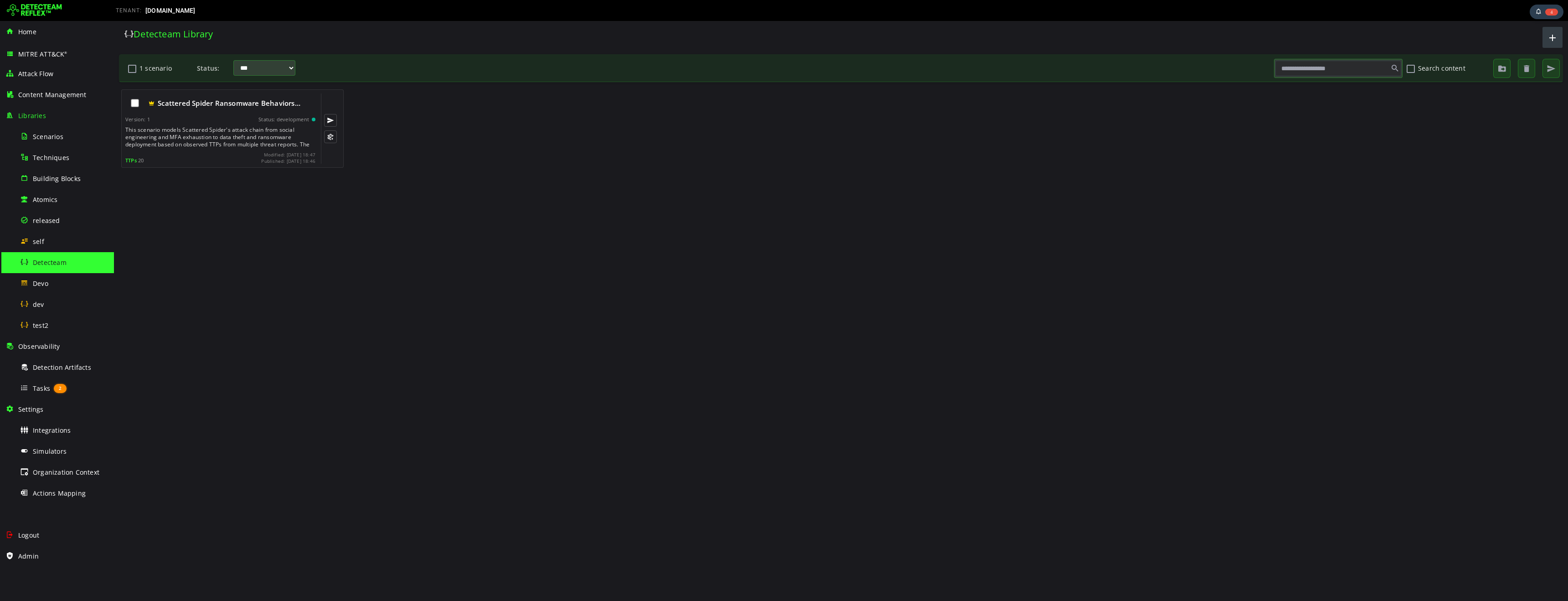
click at [1552, 37] on span "button" at bounding box center [1553, 37] width 11 height 15
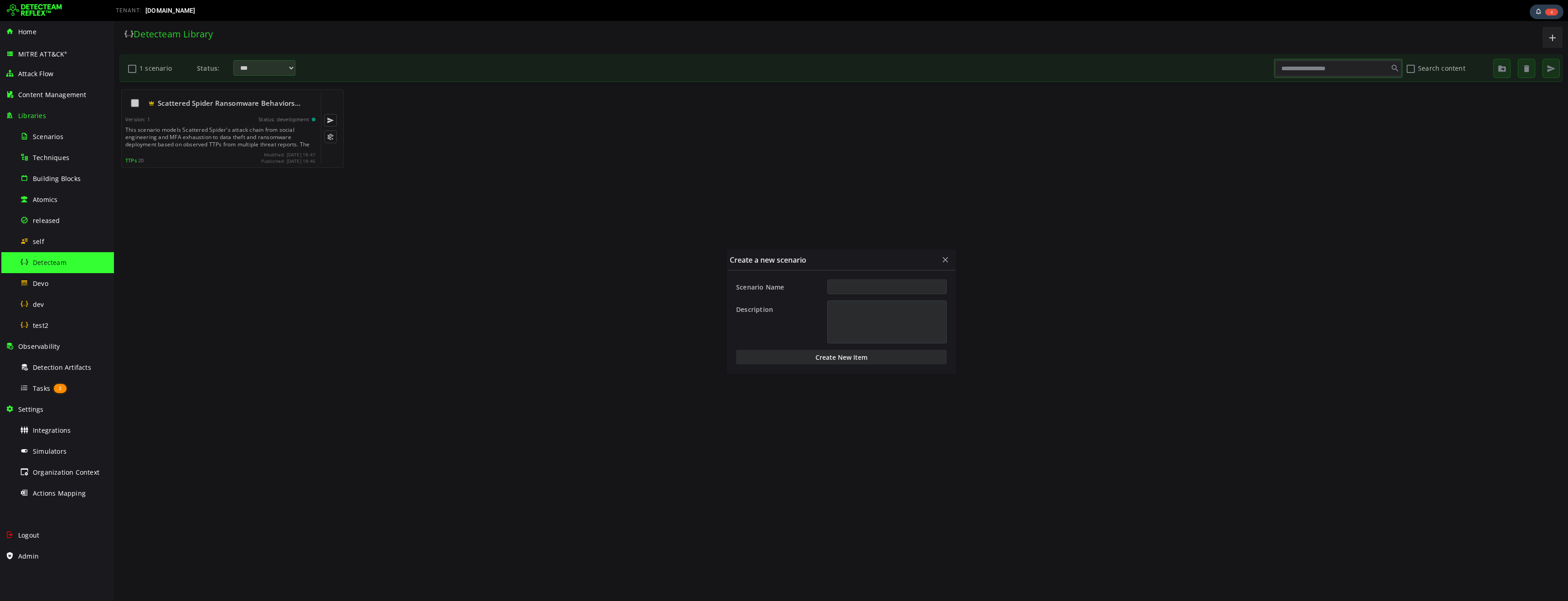
click at [887, 292] on input "Scenario Name" at bounding box center [887, 287] width 119 height 15
click at [820, 362] on button "Create New Item" at bounding box center [841, 357] width 211 height 15
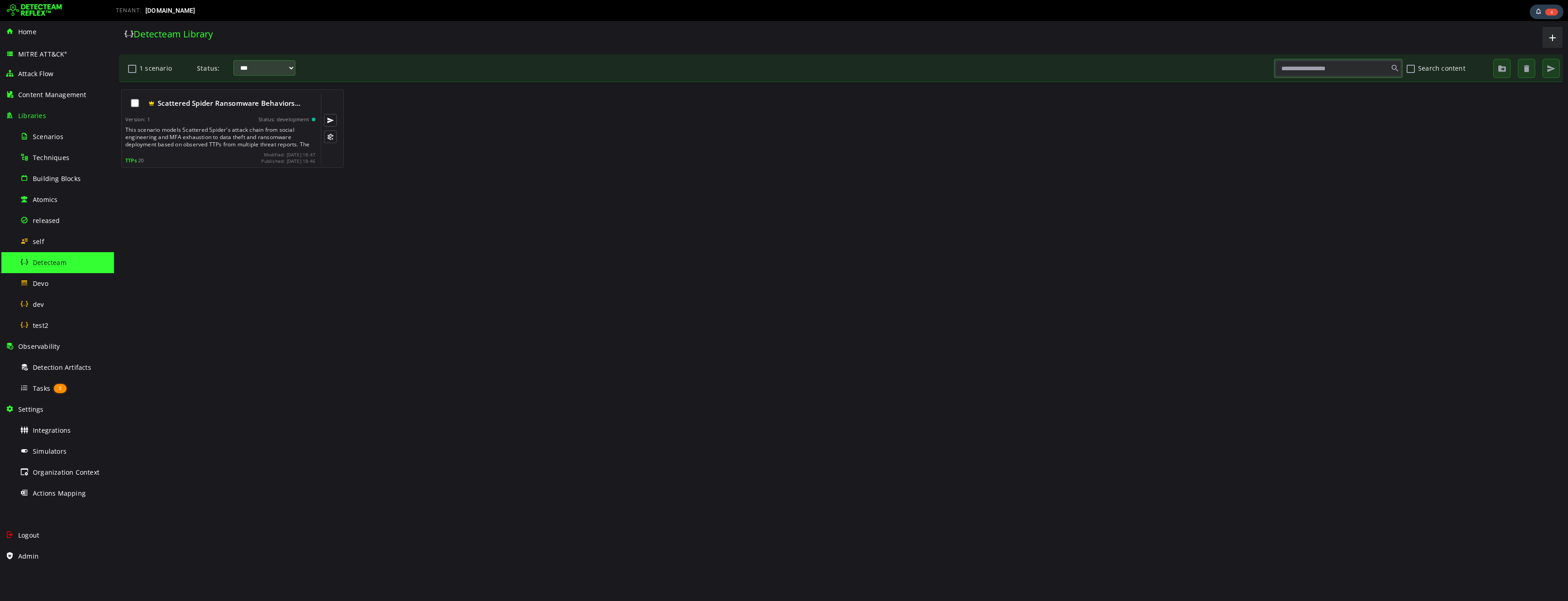
click at [57, 267] on div "Detecteam" at bounding box center [64, 262] width 88 height 21
click at [1555, 37] on span "button" at bounding box center [1553, 37] width 11 height 15
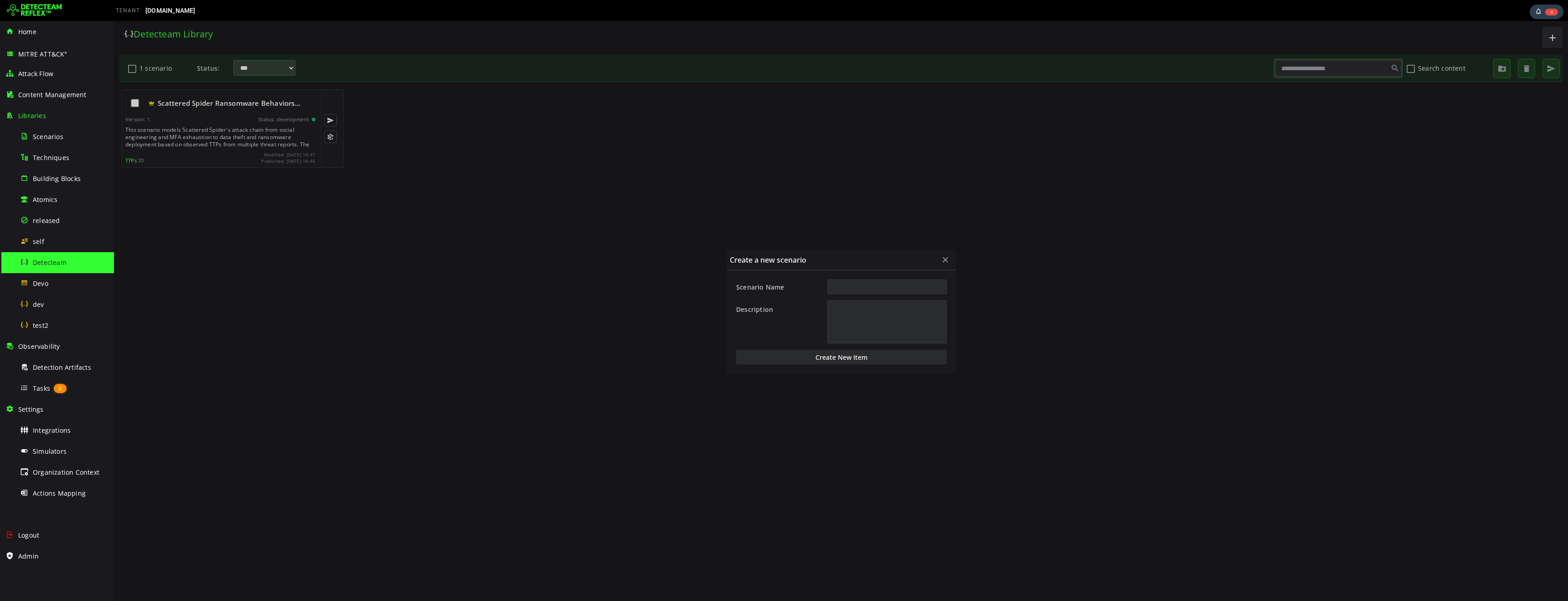
click at [883, 293] on input "Scenario Name" at bounding box center [887, 287] width 119 height 15
type input "*******"
click at [825, 359] on button "Create New Item" at bounding box center [841, 357] width 211 height 15
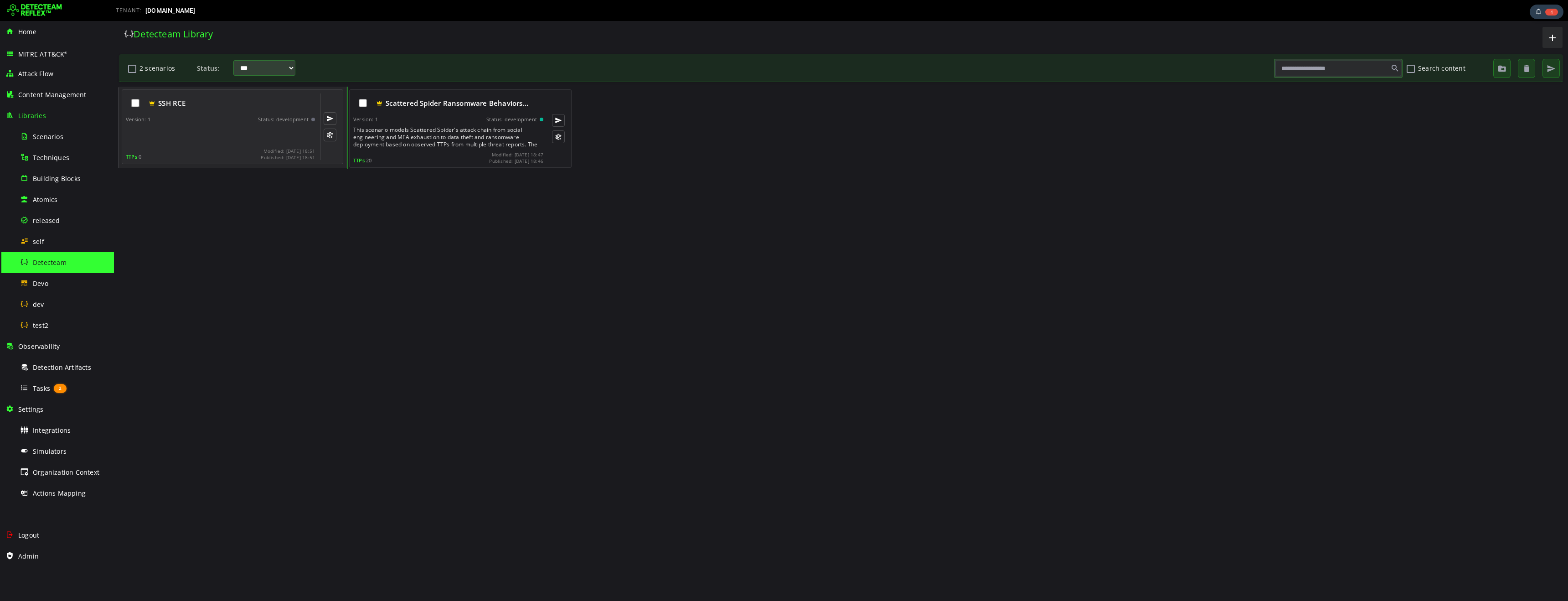
click at [187, 121] on div "Version: 1 Status: development" at bounding box center [220, 119] width 189 height 6
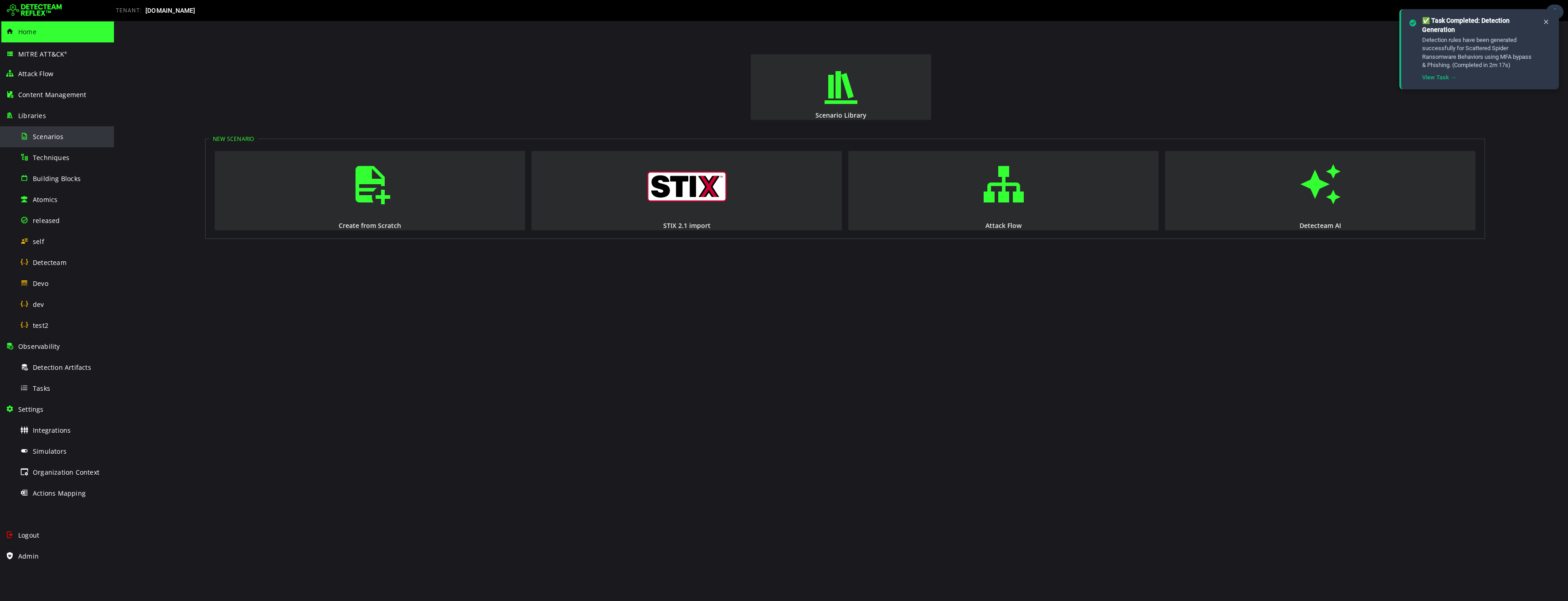
click at [41, 139] on span "Scenarios" at bounding box center [48, 136] width 30 height 9
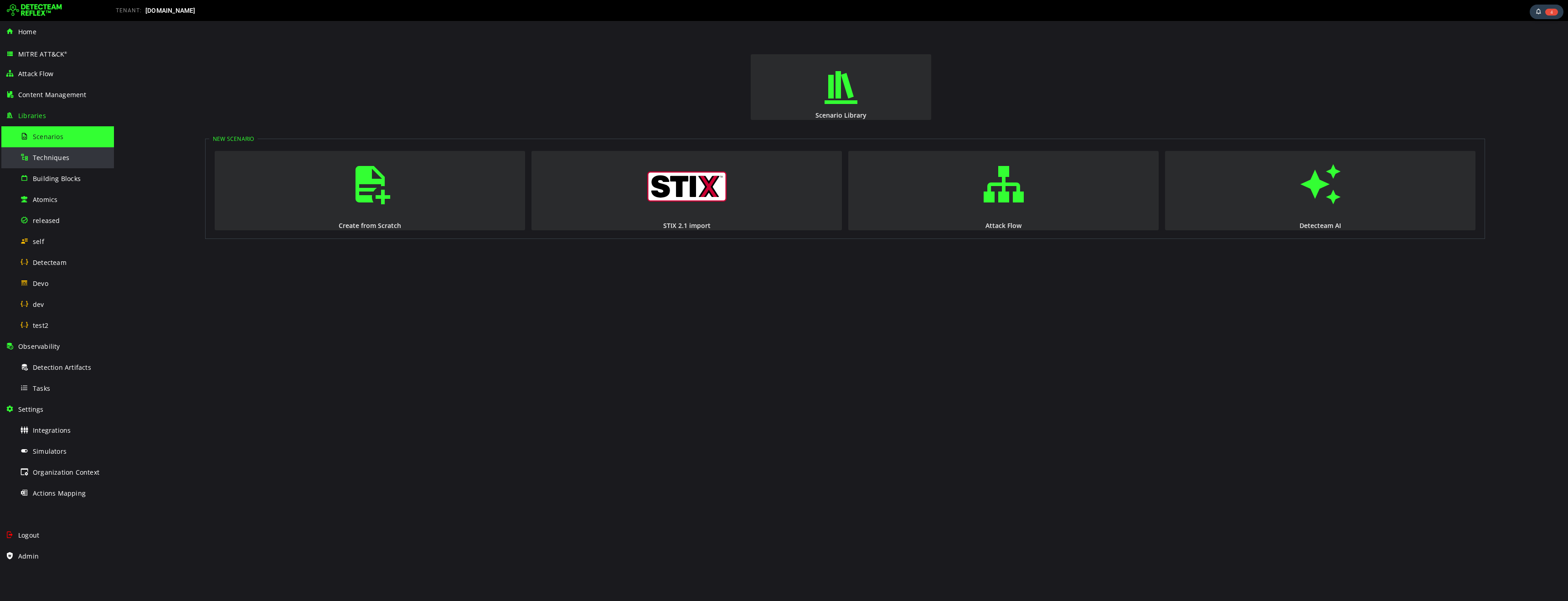
click at [55, 158] on span "Techniques" at bounding box center [51, 158] width 37 height 9
click at [57, 178] on span "Building Blocks" at bounding box center [57, 178] width 48 height 9
click at [51, 199] on span "Atomics" at bounding box center [45, 200] width 24 height 9
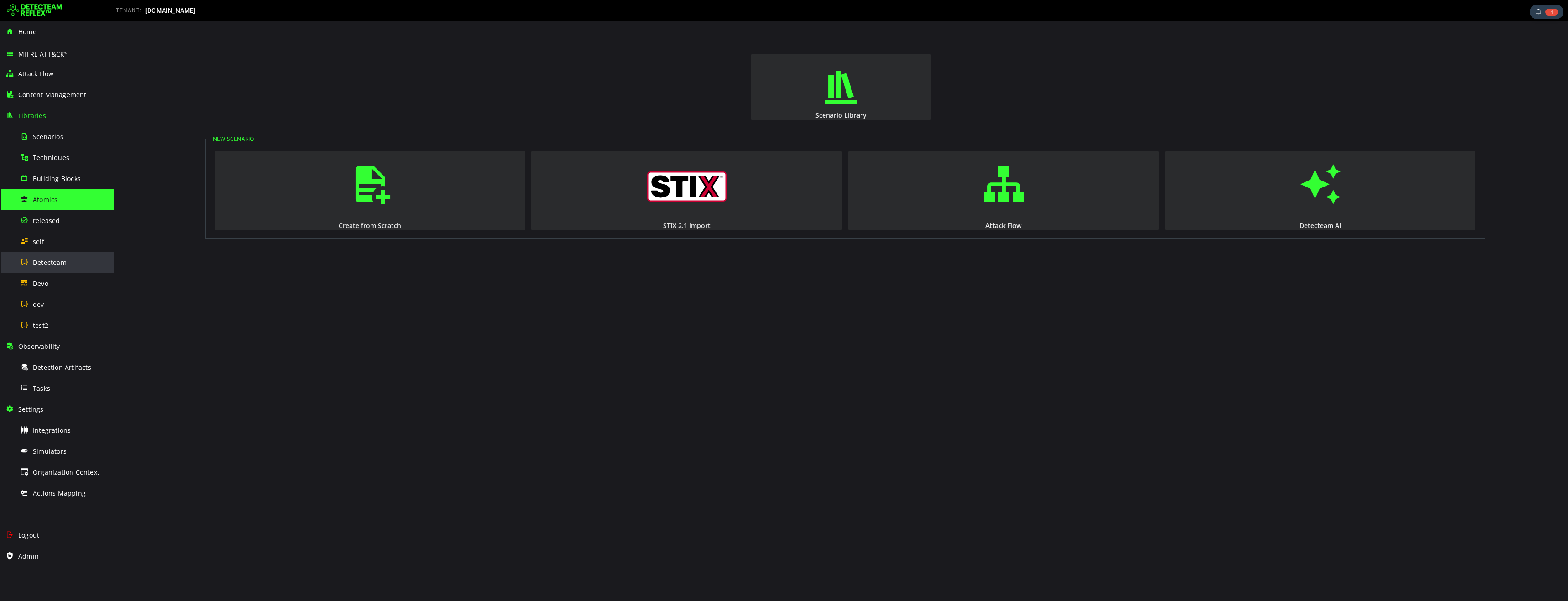
click at [50, 261] on span "Detecteam" at bounding box center [49, 262] width 33 height 9
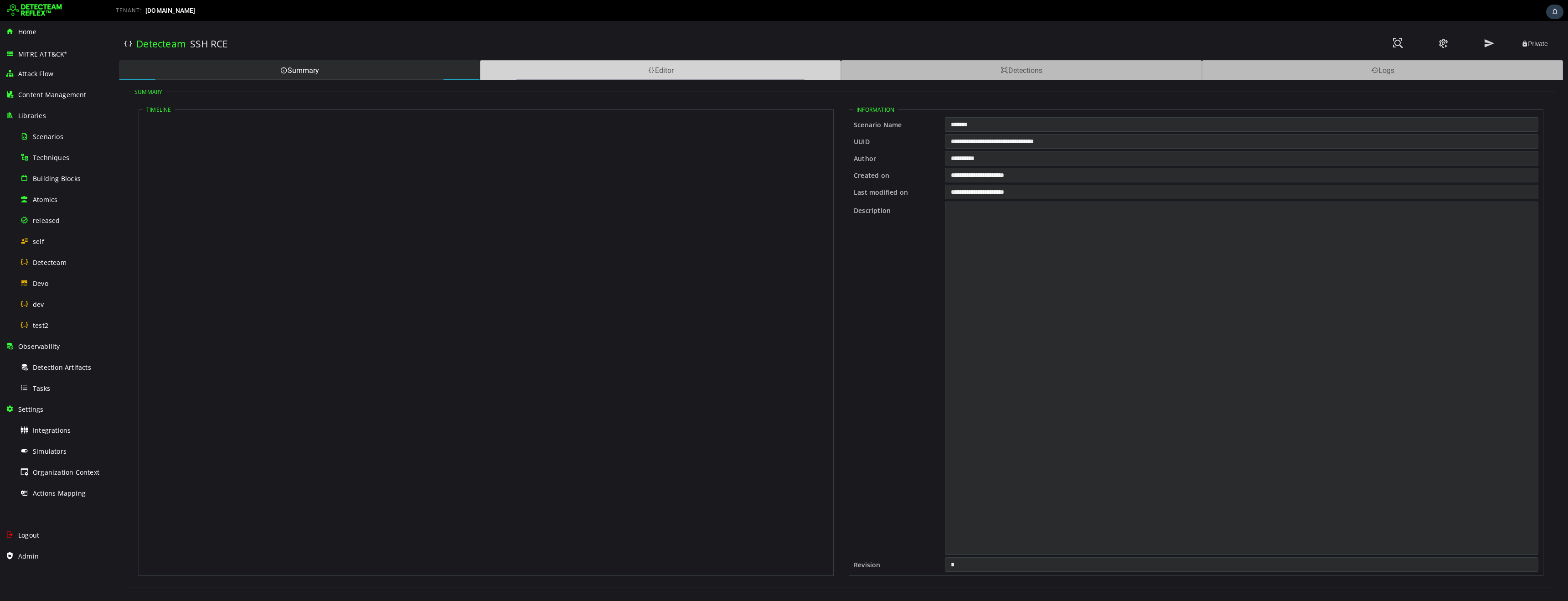
click at [591, 74] on div "Editor" at bounding box center [660, 70] width 361 height 20
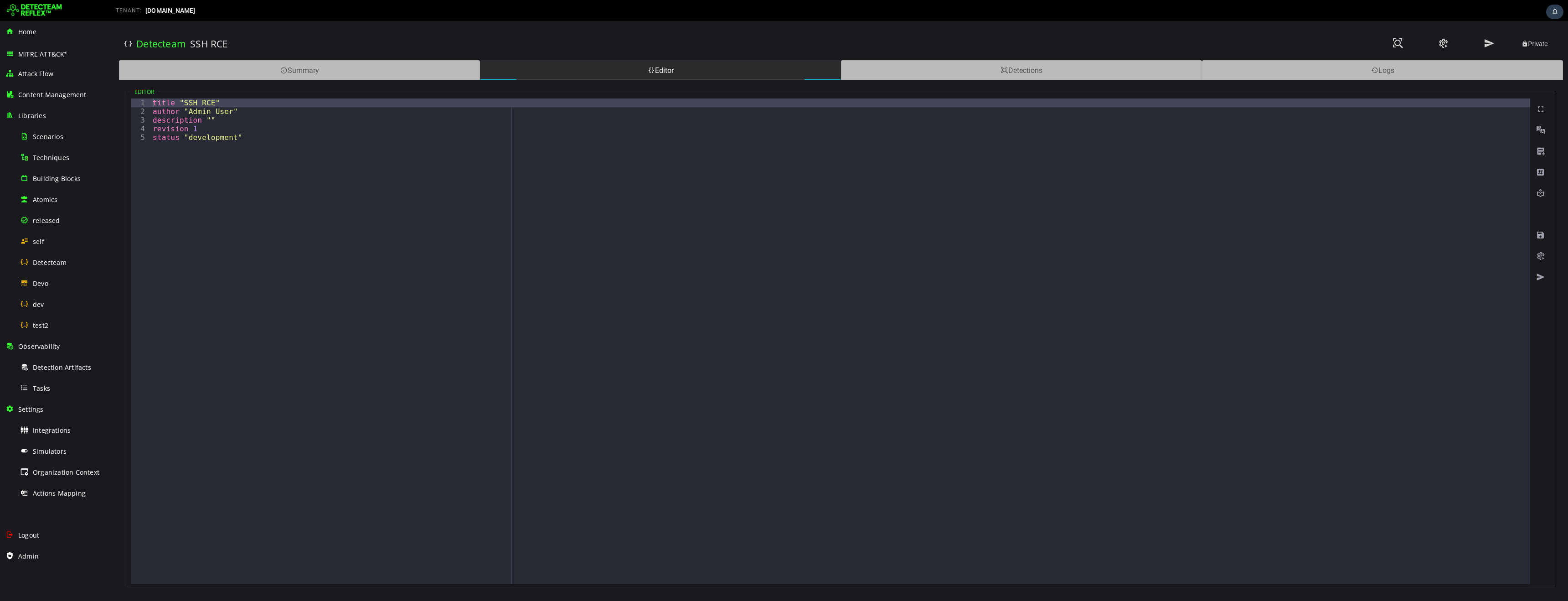
click at [432, 231] on div "title "SSH RCE" author "Admin User" description "" revision 1 status "developme…" at bounding box center [841, 350] width 1379 height 503
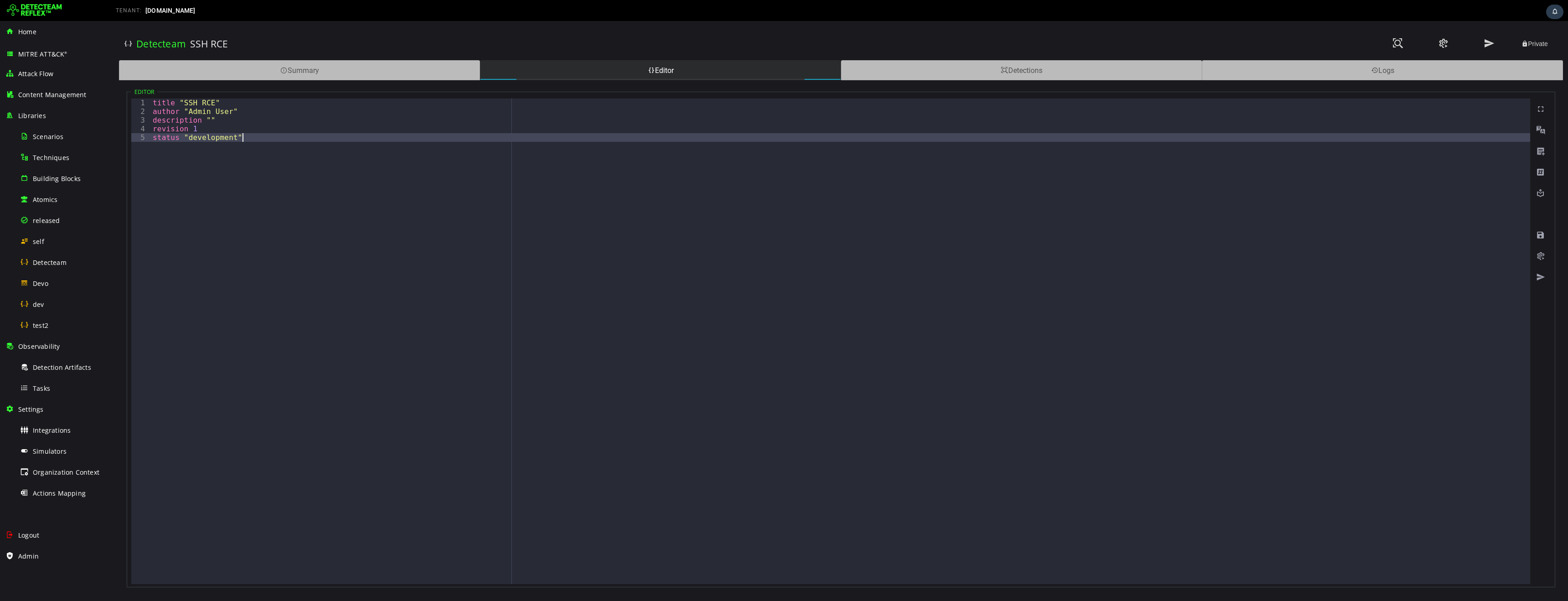
type textarea "**********"
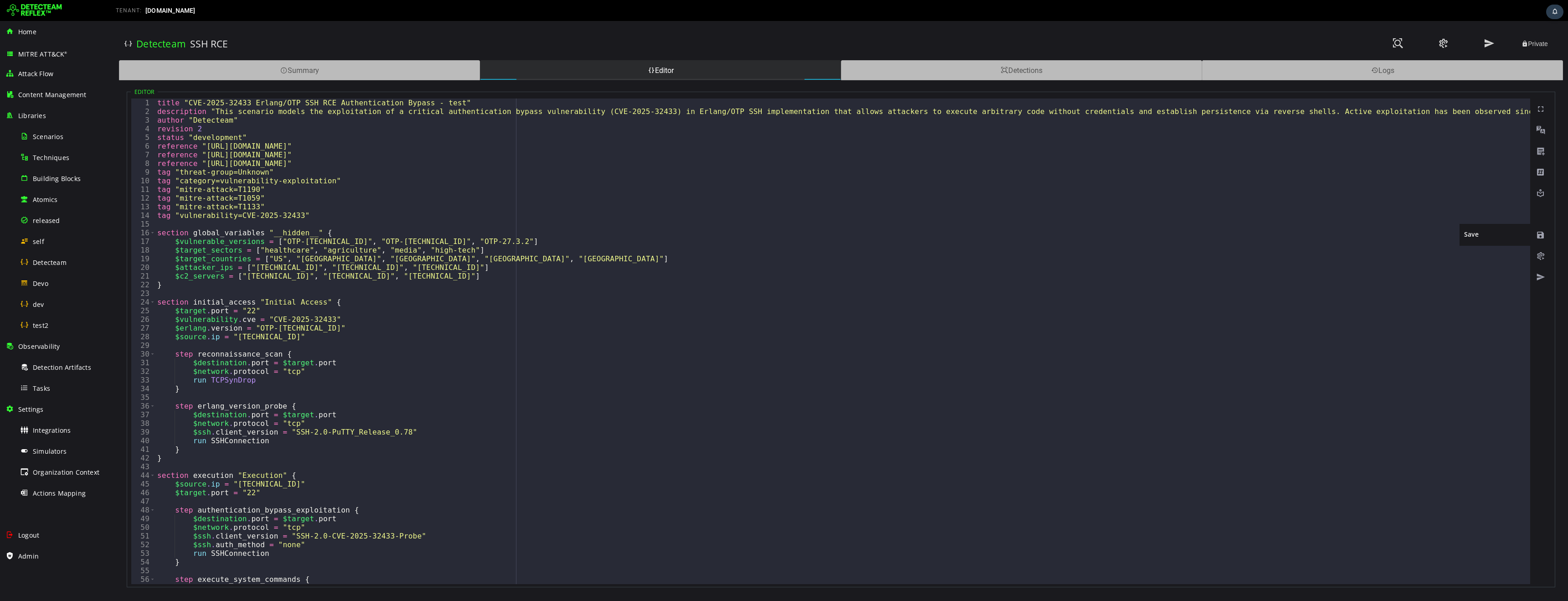
click at [1541, 236] on span at bounding box center [1541, 235] width 9 height 9
click at [52, 266] on span "Detecteam" at bounding box center [49, 262] width 33 height 9
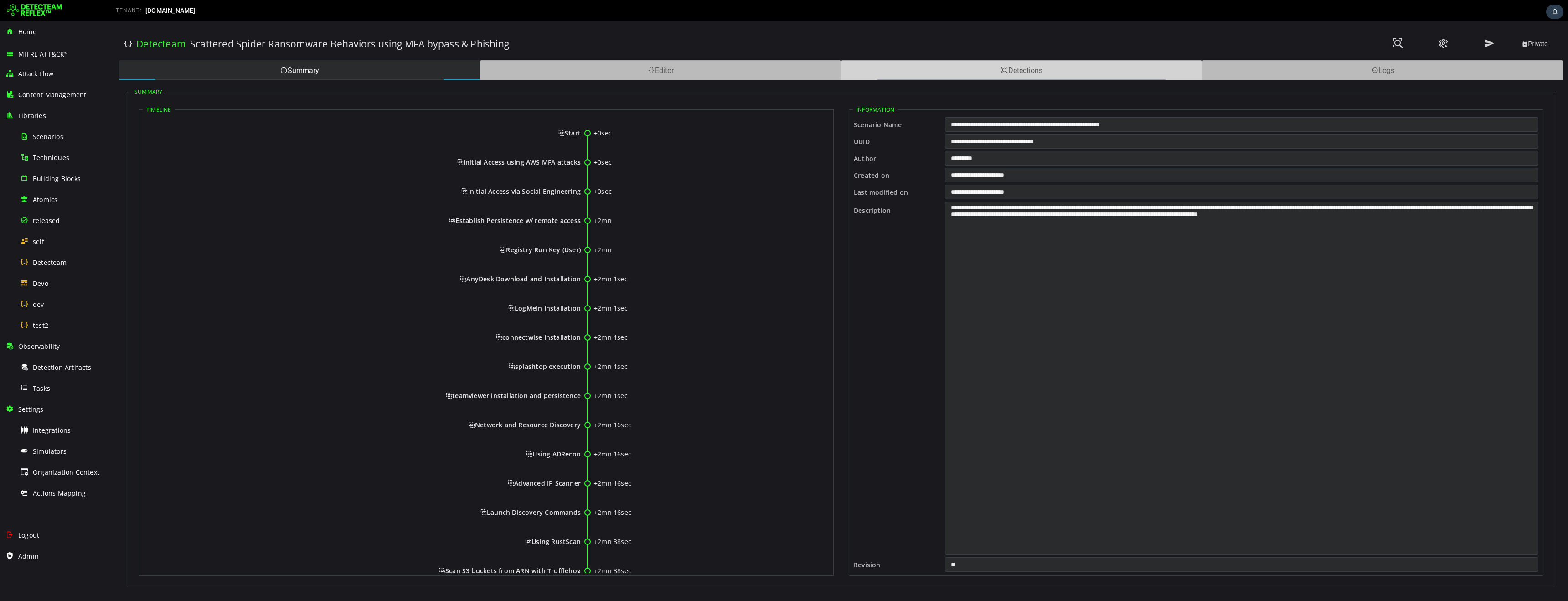
click at [974, 71] on div "Detections" at bounding box center [1021, 70] width 361 height 20
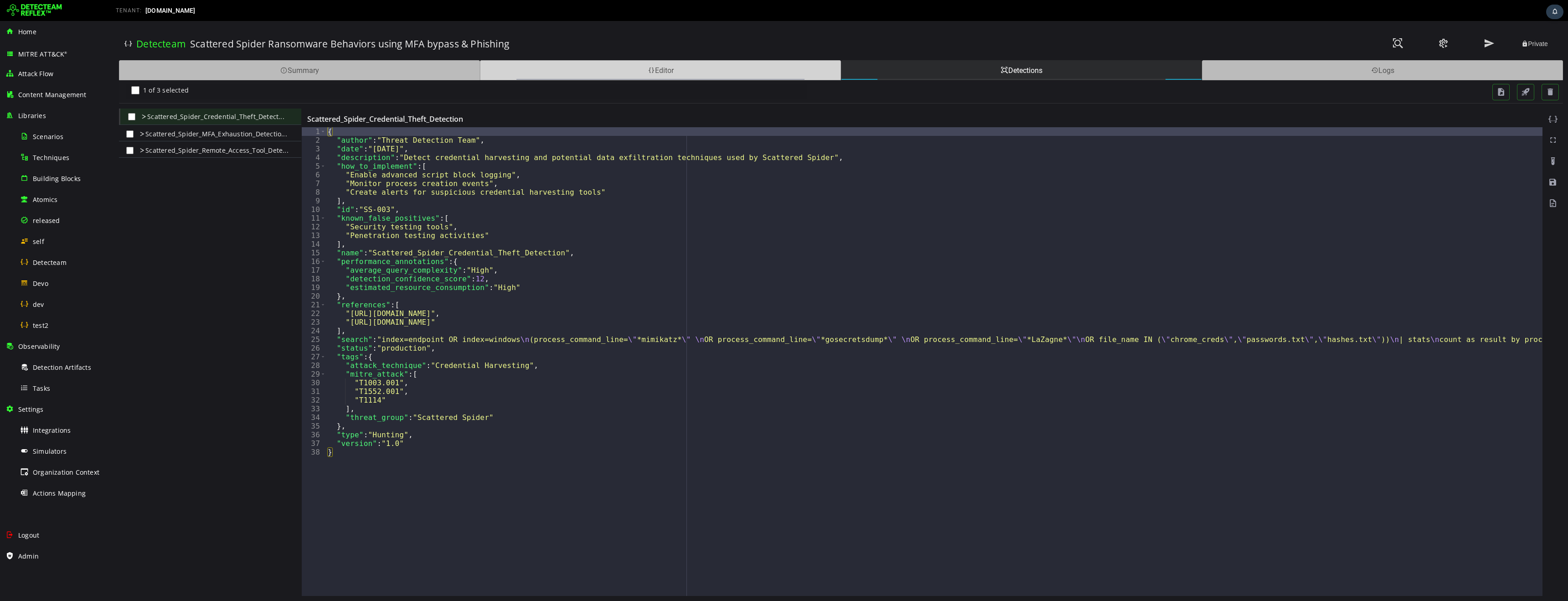
click at [581, 73] on div "Editor" at bounding box center [660, 70] width 361 height 20
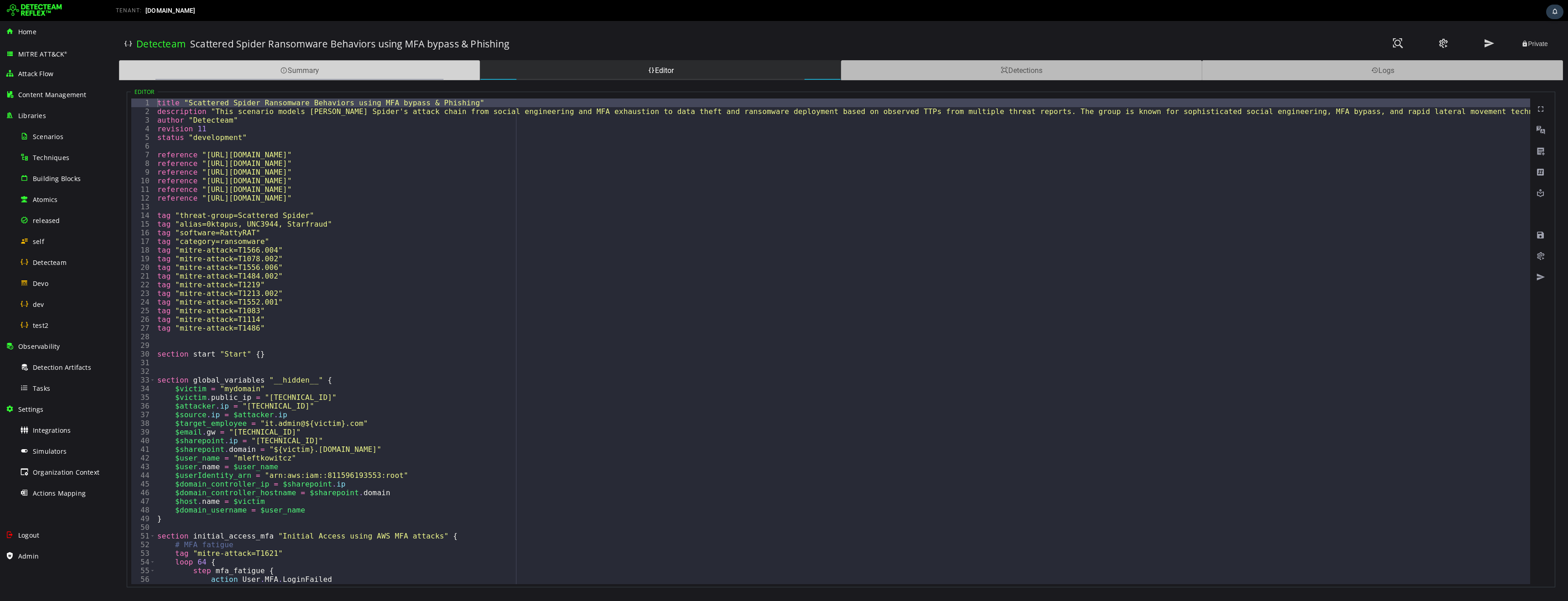
click at [366, 73] on div "Summary" at bounding box center [299, 70] width 361 height 20
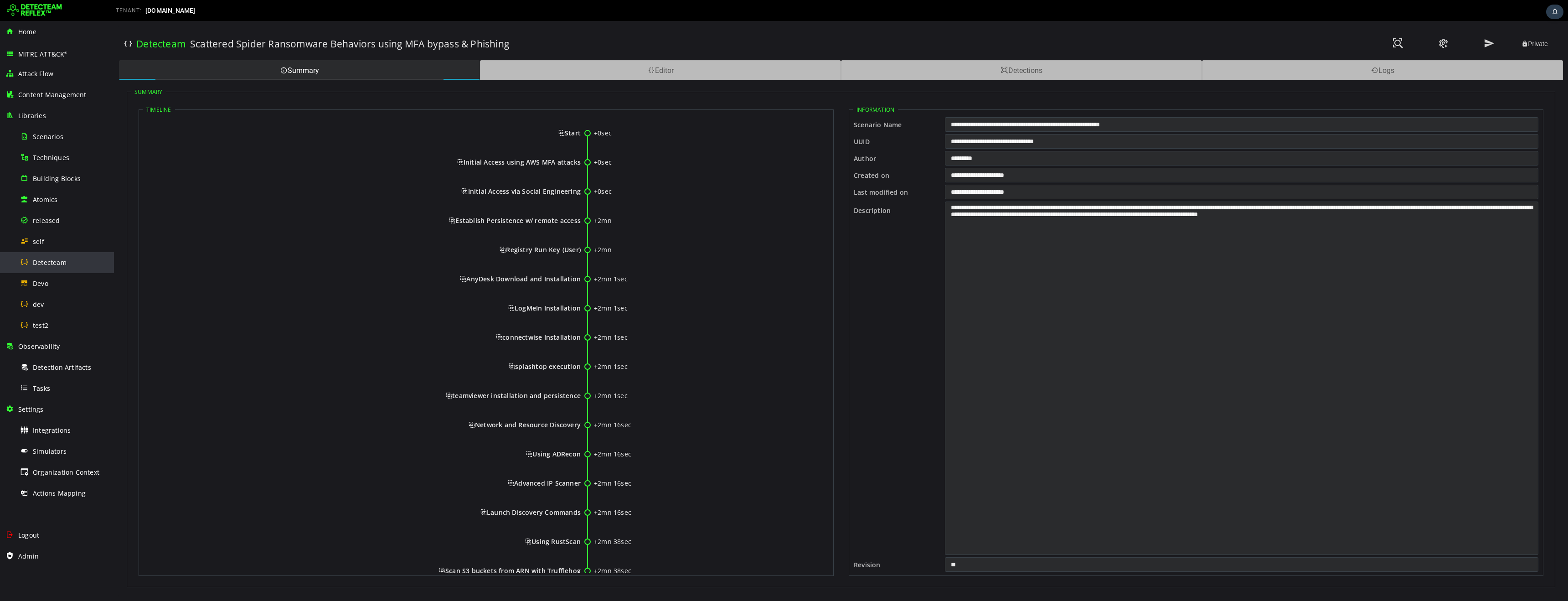
click at [54, 261] on span "Detecteam" at bounding box center [49, 262] width 33 height 9
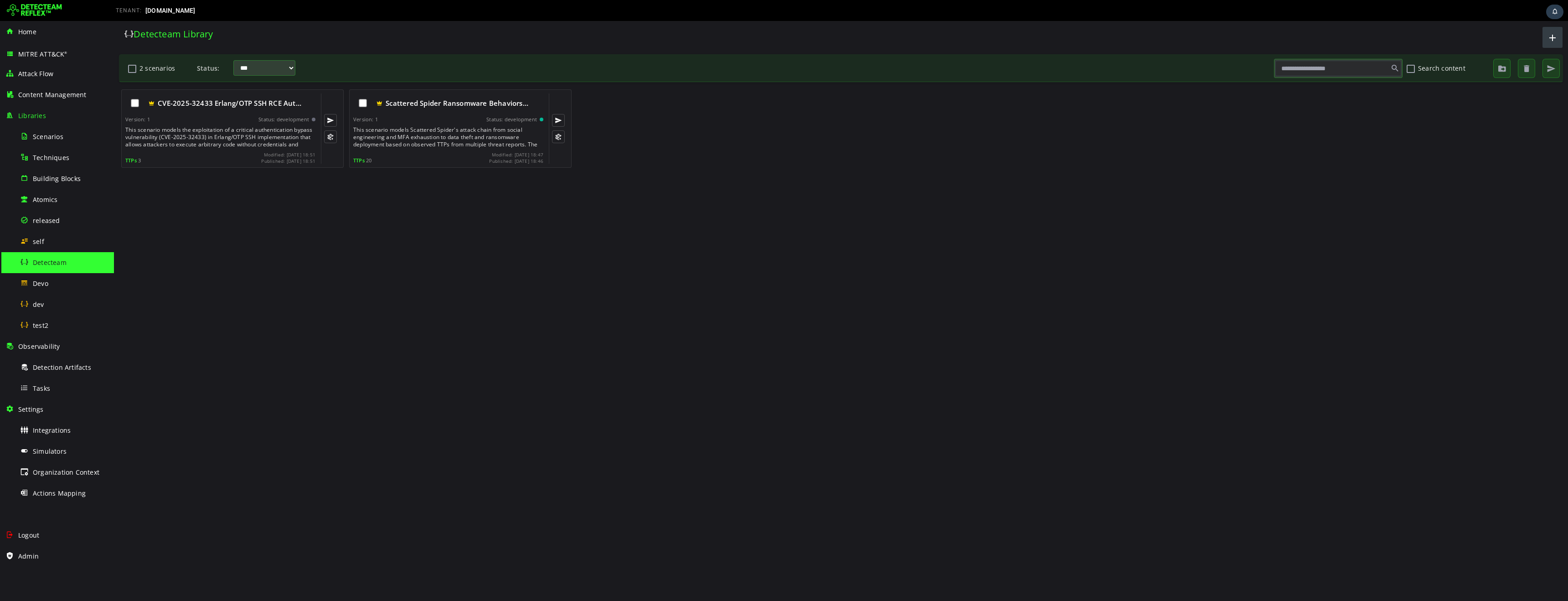
click at [1553, 39] on span "button" at bounding box center [1553, 37] width 11 height 15
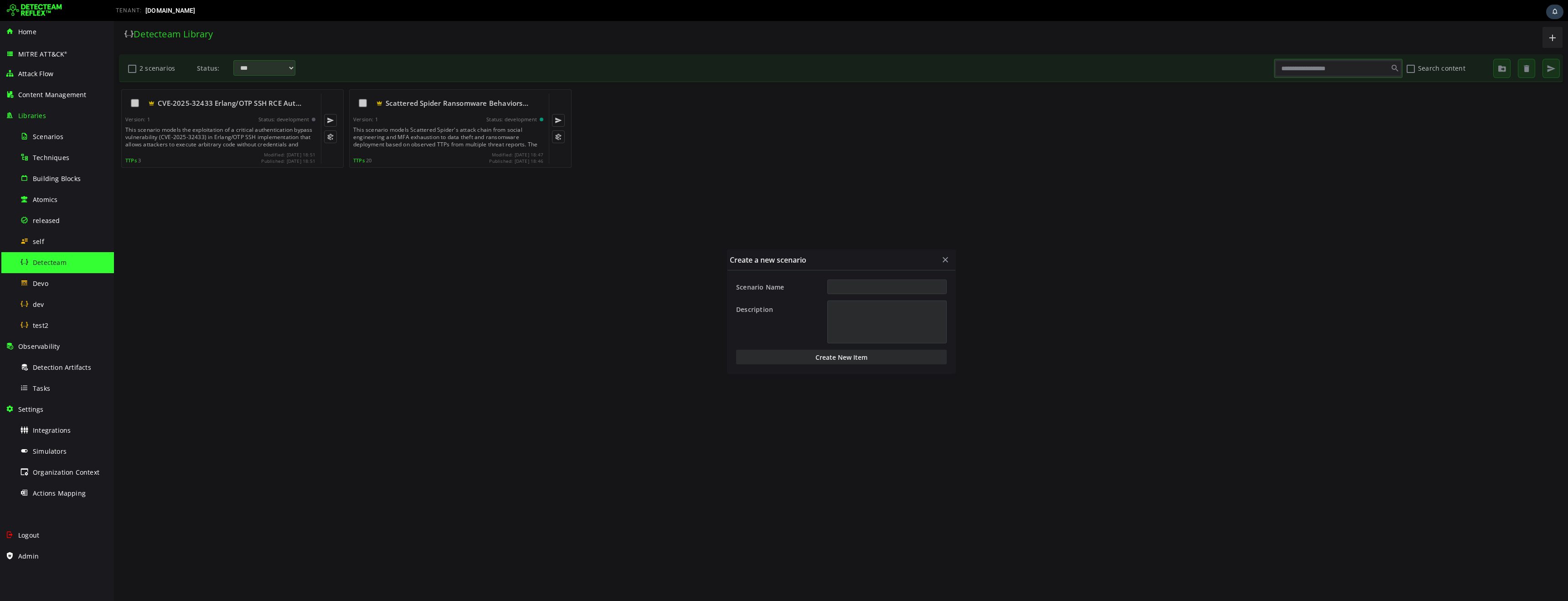
click at [914, 287] on input "Scenario Name" at bounding box center [887, 287] width 119 height 15
click at [904, 289] on input "Scenario Name" at bounding box center [887, 287] width 119 height 15
type input "******"
click at [869, 357] on button "Create New Item" at bounding box center [841, 357] width 211 height 15
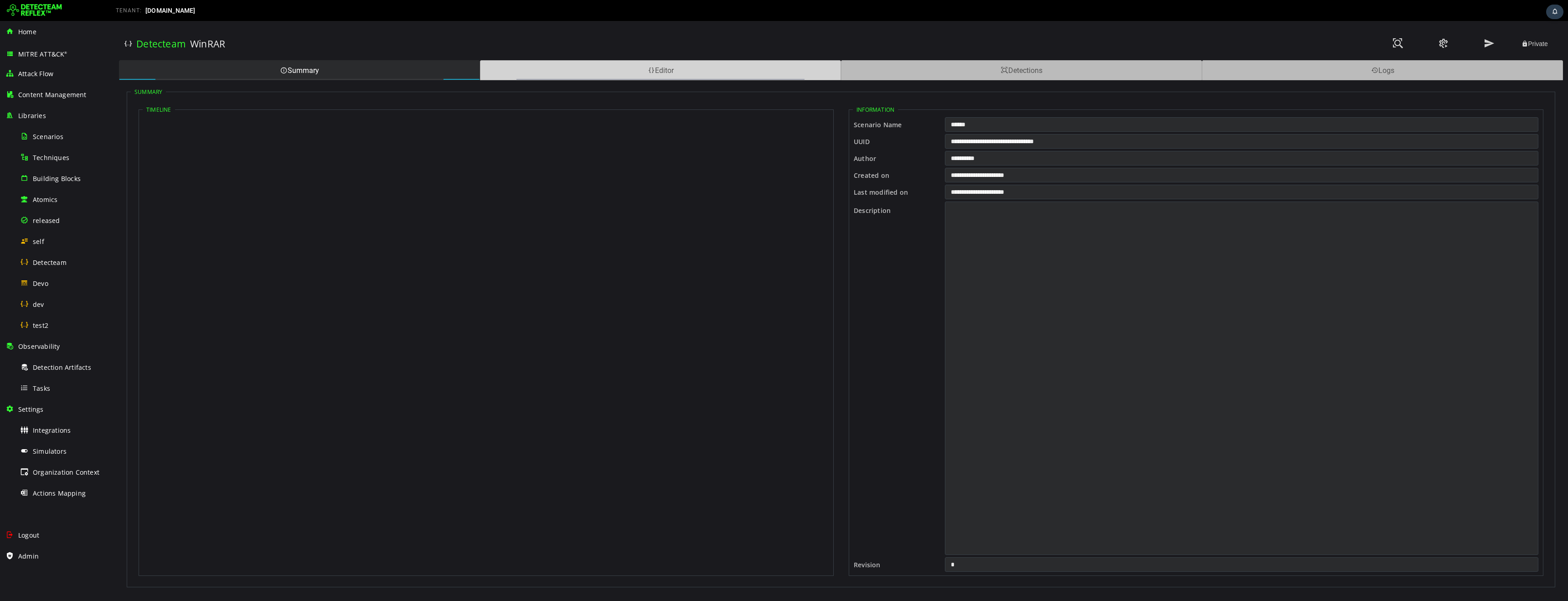
click at [560, 79] on div "Editor" at bounding box center [660, 70] width 361 height 20
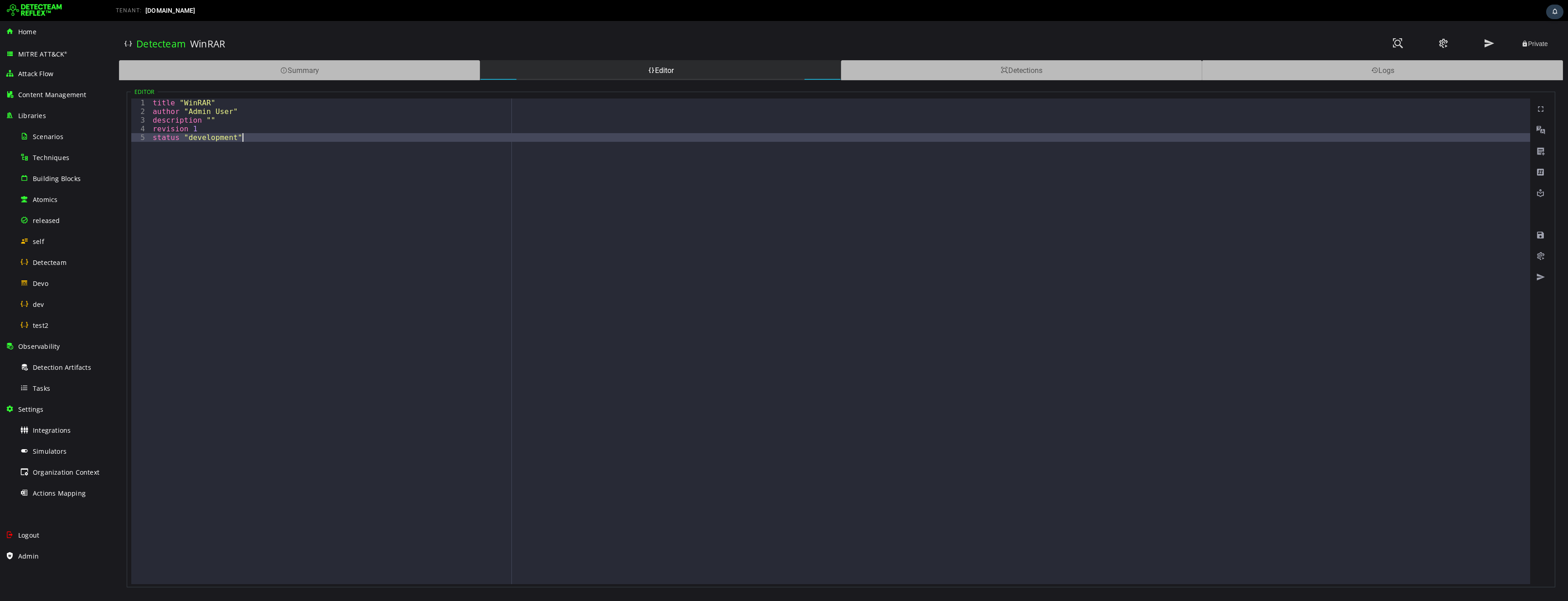
click at [419, 209] on div "title "WinRAR" author "Admin User" description "" revision 1 status "developmen…" at bounding box center [841, 350] width 1379 height 503
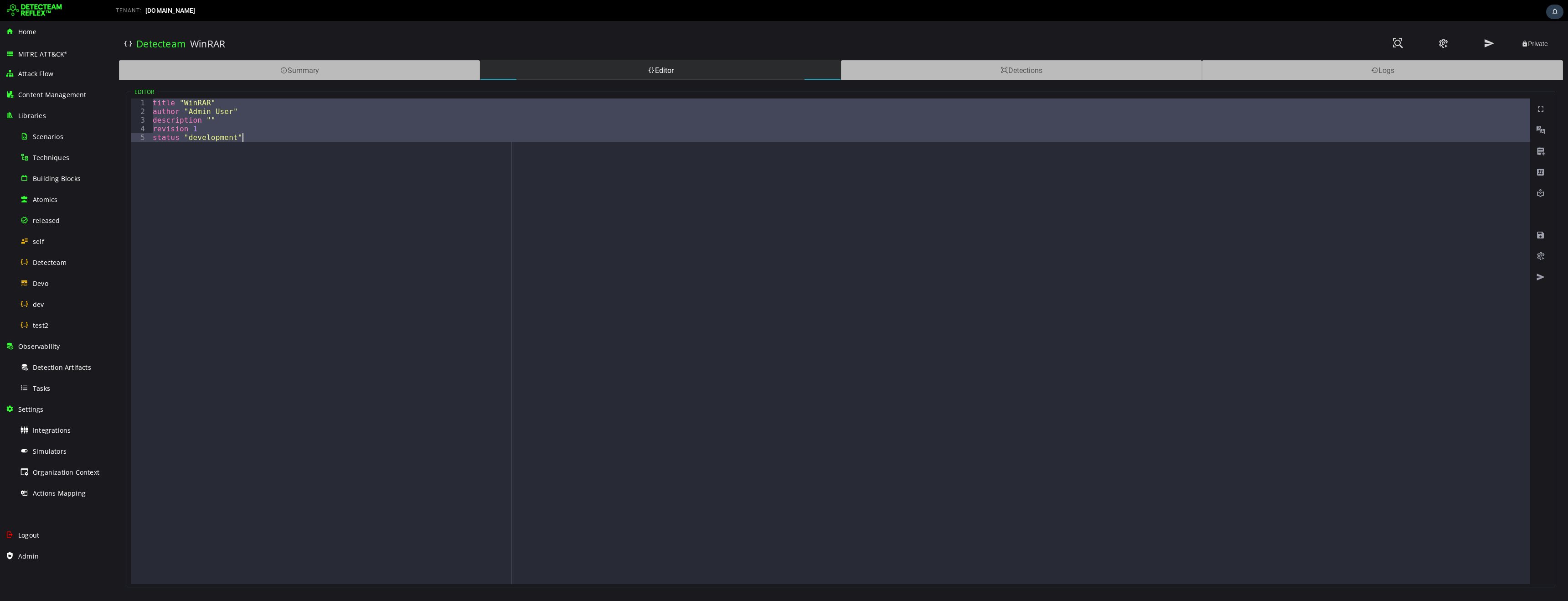
paste textarea
type textarea "*"
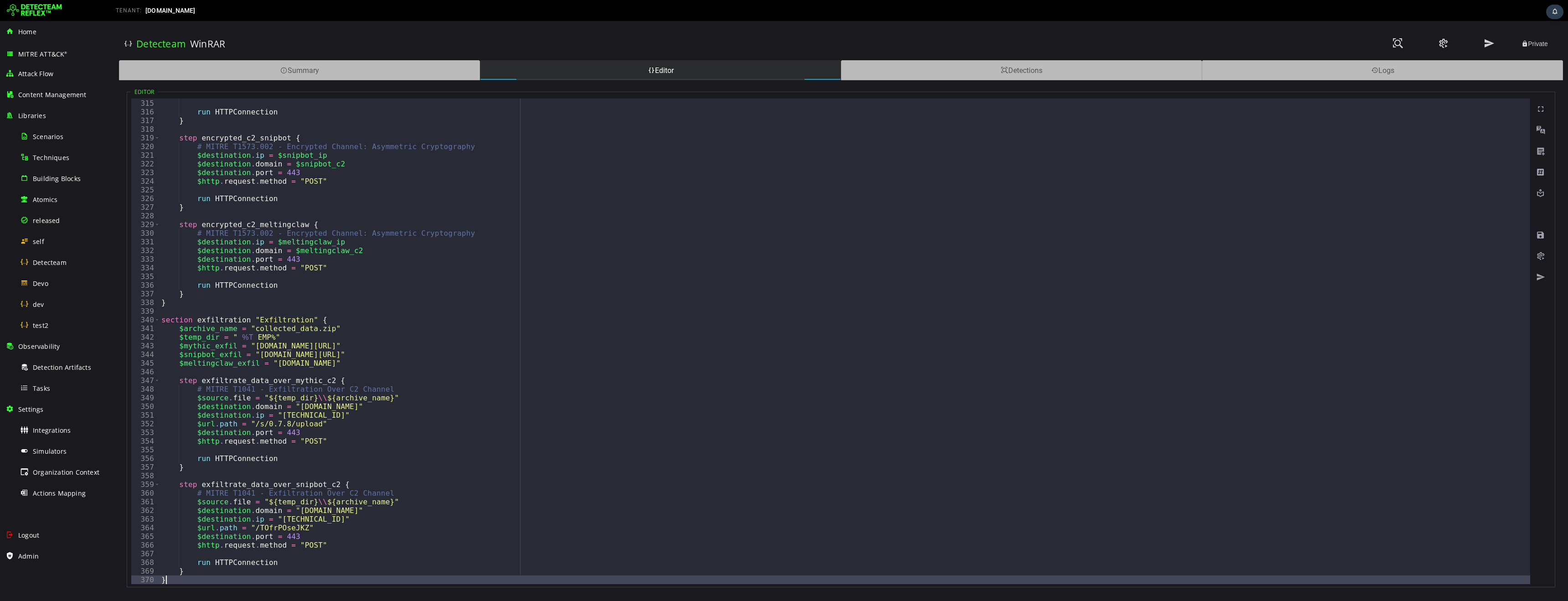
scroll to position [2720, 0]
click at [1540, 234] on span at bounding box center [1541, 235] width 9 height 9
click at [514, 39] on div "Paper Werewolf APT Exploiting WinRAR Zero-Day (CVE-2025-8088) RomCom" at bounding box center [488, 44] width 710 height 32
click at [1493, 44] on span at bounding box center [1489, 43] width 11 height 12
click at [57, 266] on span "Detecteam" at bounding box center [49, 262] width 33 height 9
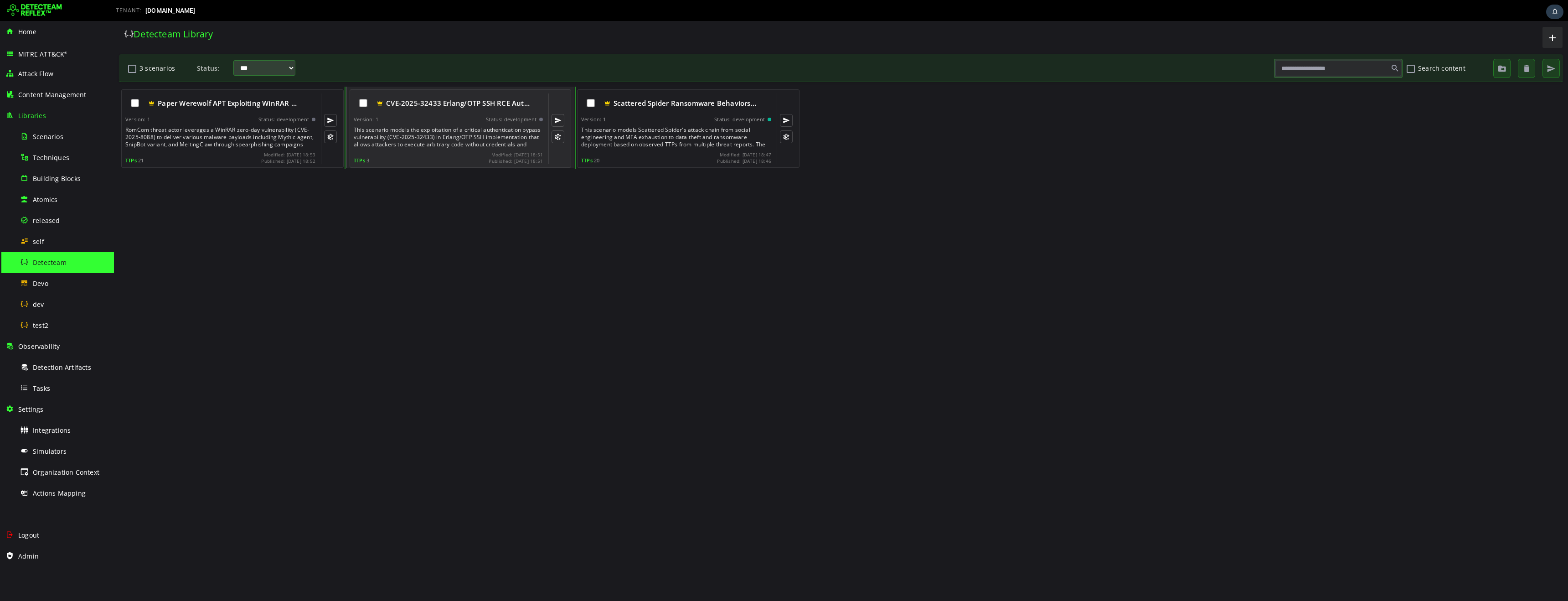
click at [477, 128] on div "This scenario models the exploitation of a critical authentication bypass vulne…" at bounding box center [449, 137] width 191 height 22
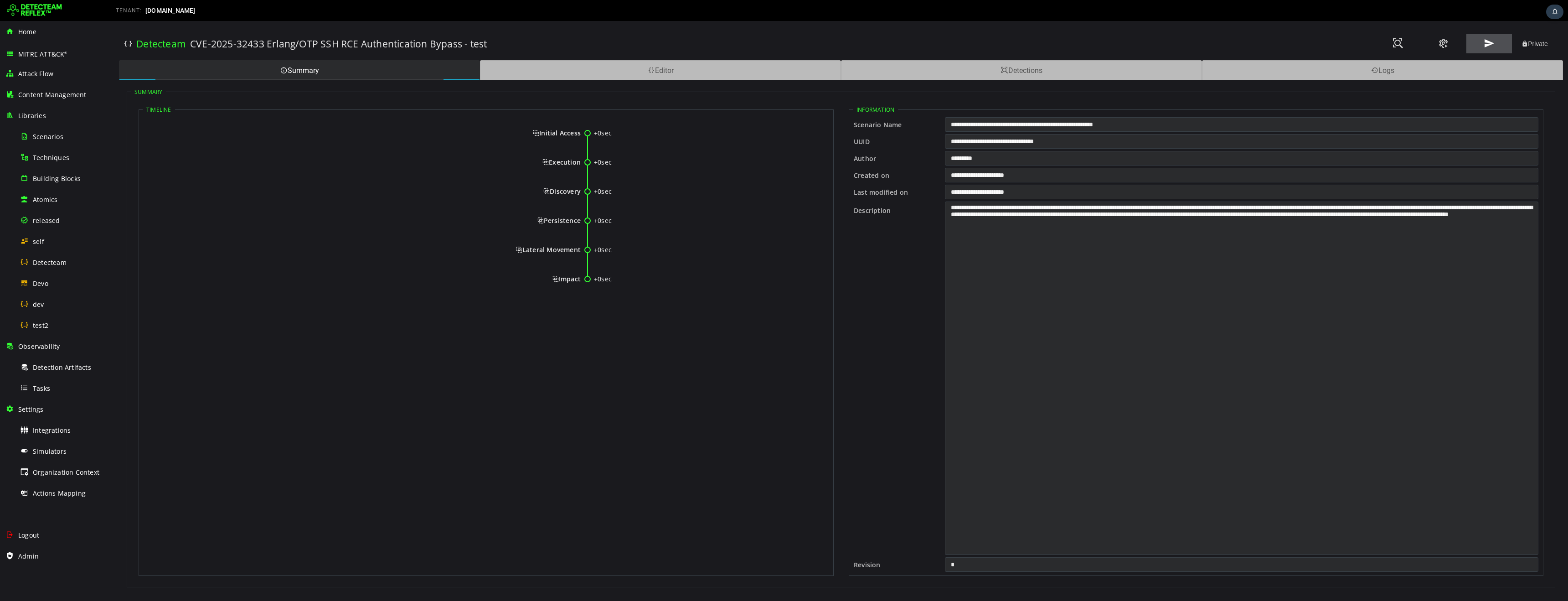
click at [1489, 44] on span at bounding box center [1489, 43] width 11 height 12
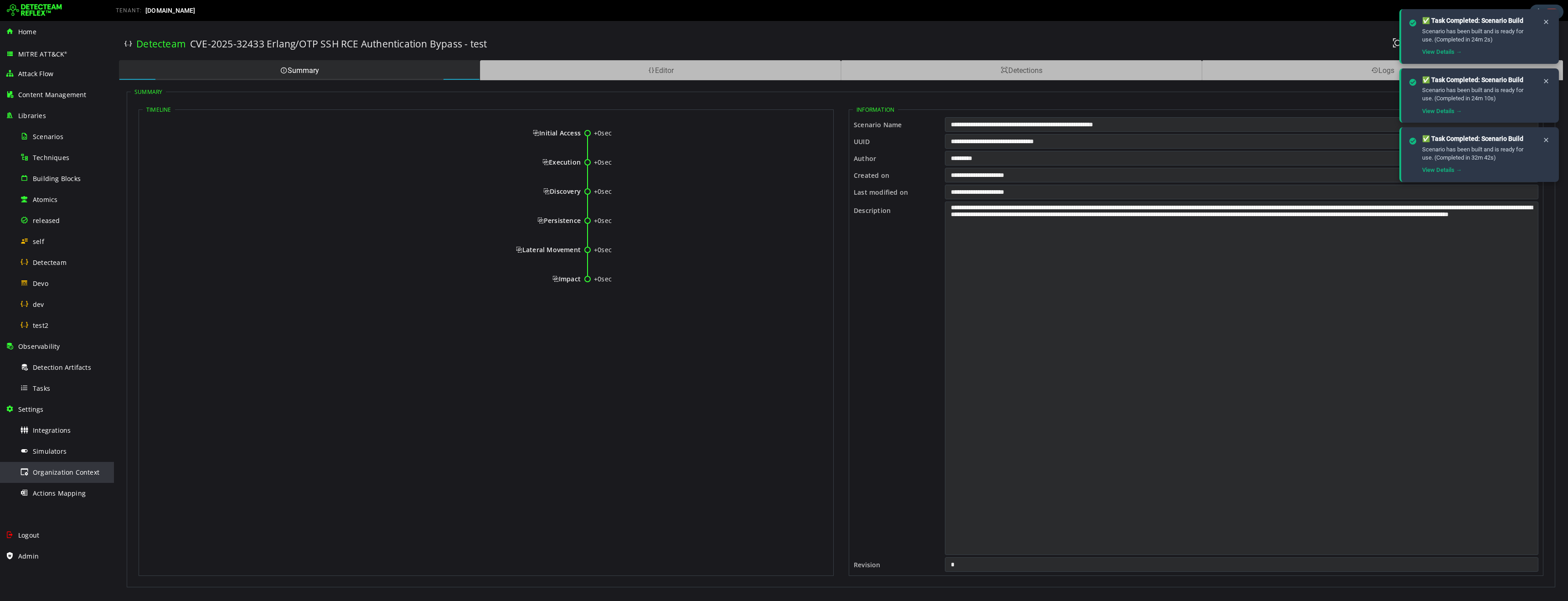
click at [51, 474] on span "Organization Context" at bounding box center [66, 472] width 66 height 9
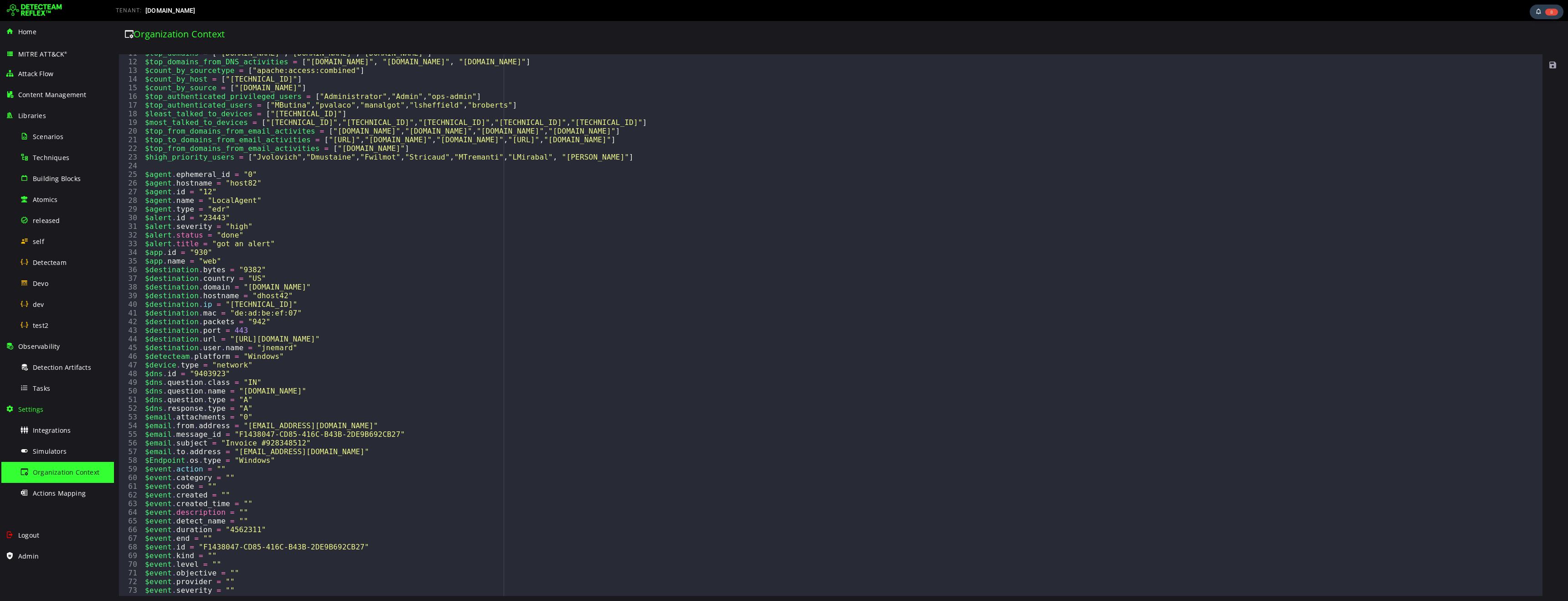
scroll to position [98, 0]
click at [49, 389] on span "Tasks" at bounding box center [41, 388] width 17 height 9
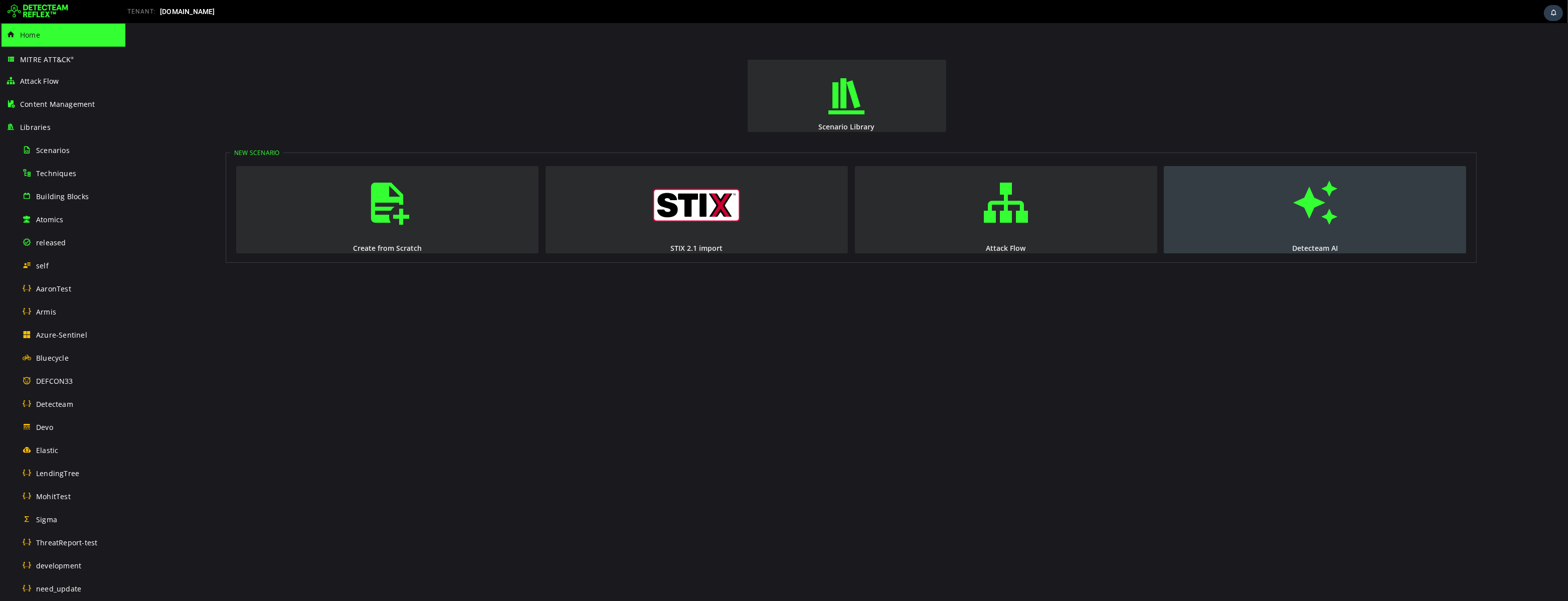
click at [1310, 216] on span "button" at bounding box center [1314, 203] width 10 height 68
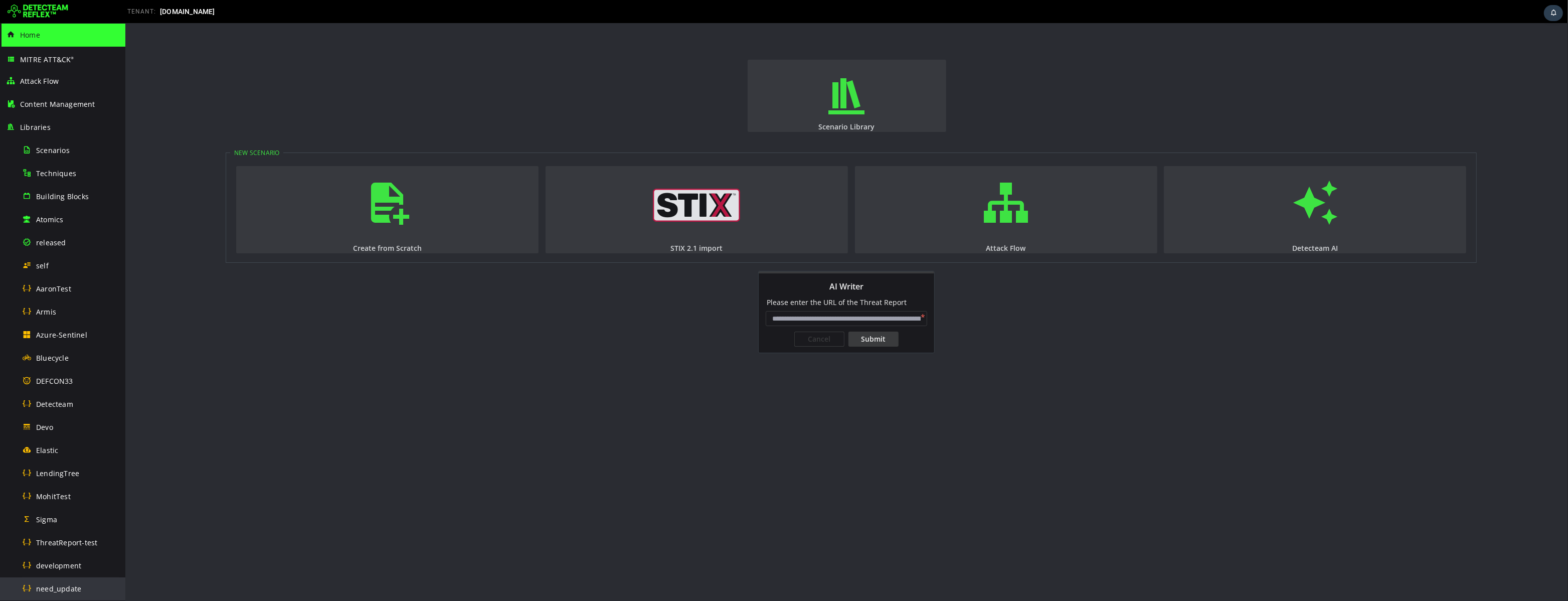
paste input "**********"
type input "**********"
click at [873, 340] on div "Submit" at bounding box center [872, 339] width 50 height 15
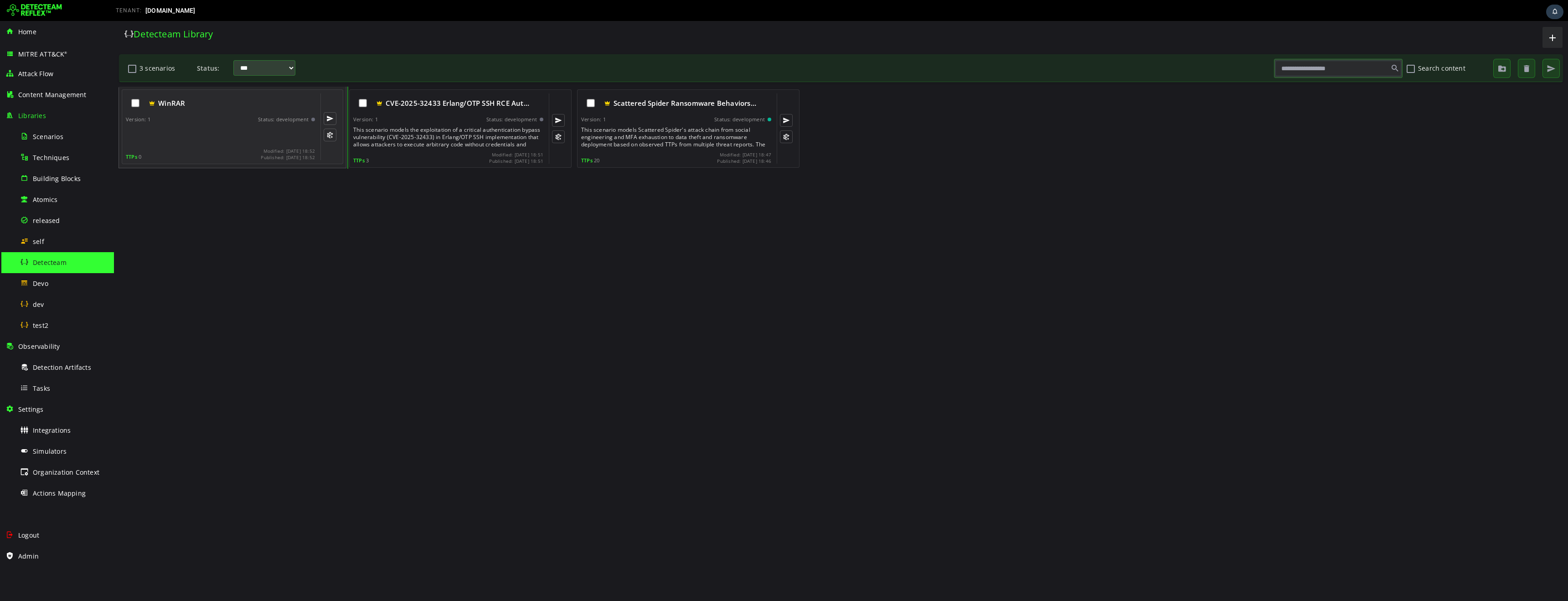
click at [206, 133] on div at bounding box center [222, 135] width 191 height 18
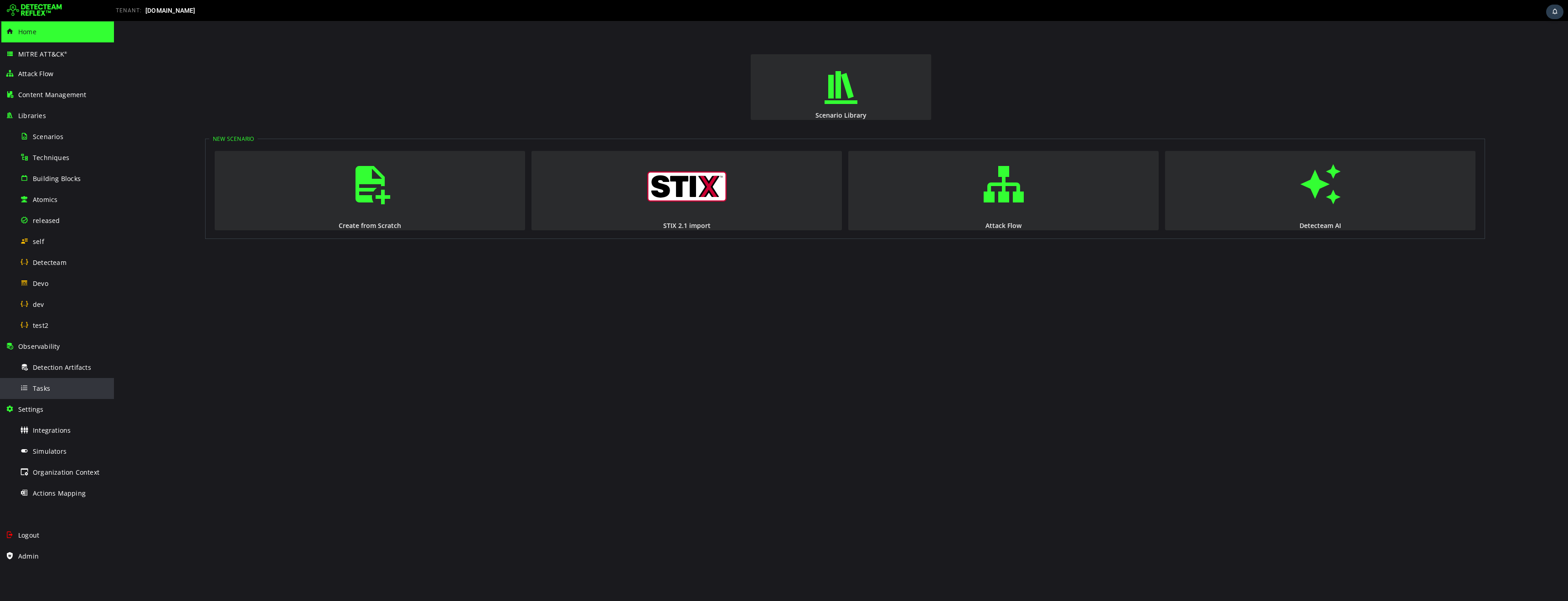
click at [48, 390] on span "Tasks" at bounding box center [41, 388] width 17 height 9
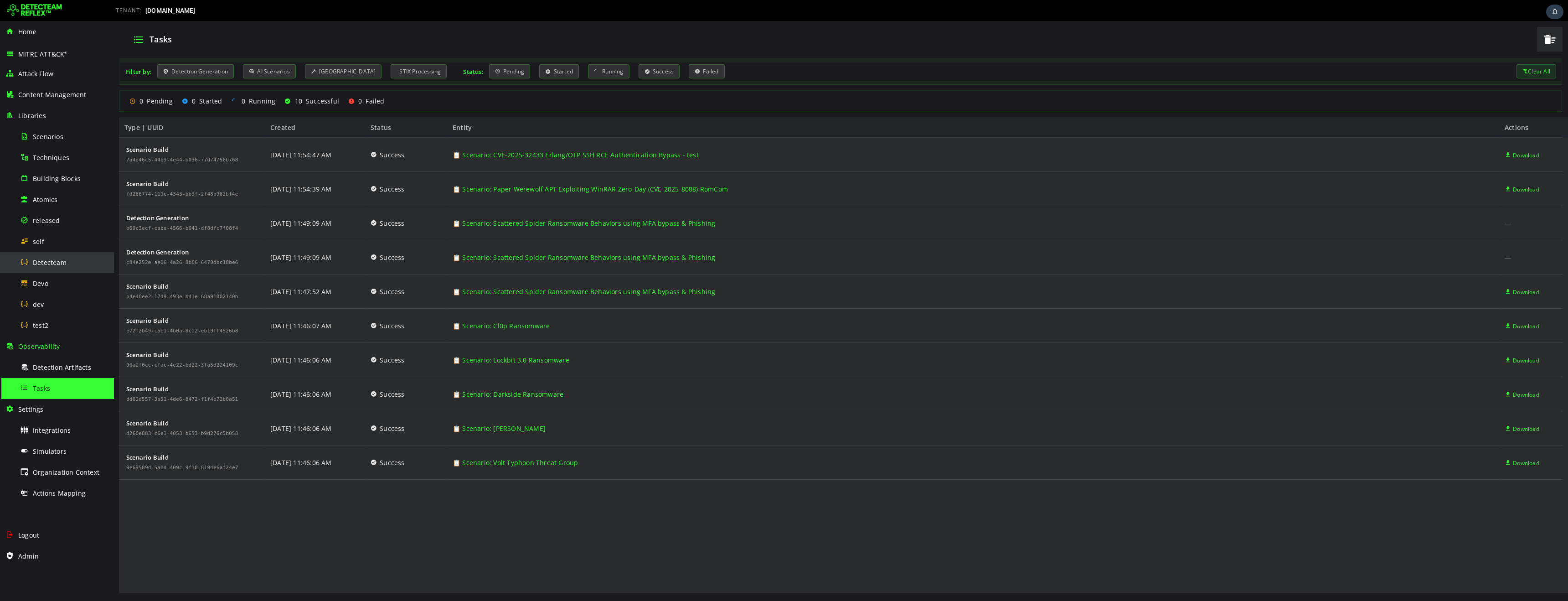
click at [60, 264] on span "Detecteam" at bounding box center [49, 262] width 33 height 9
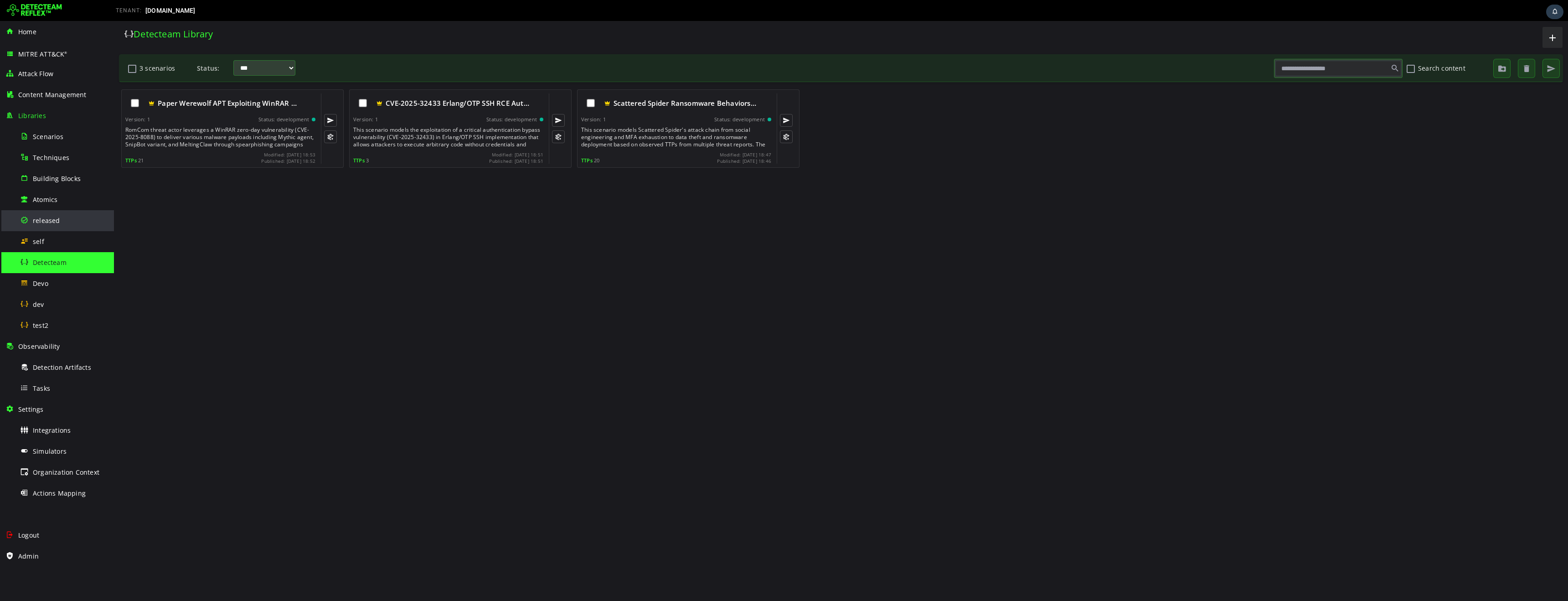
click at [48, 224] on span "released" at bounding box center [46, 220] width 27 height 9
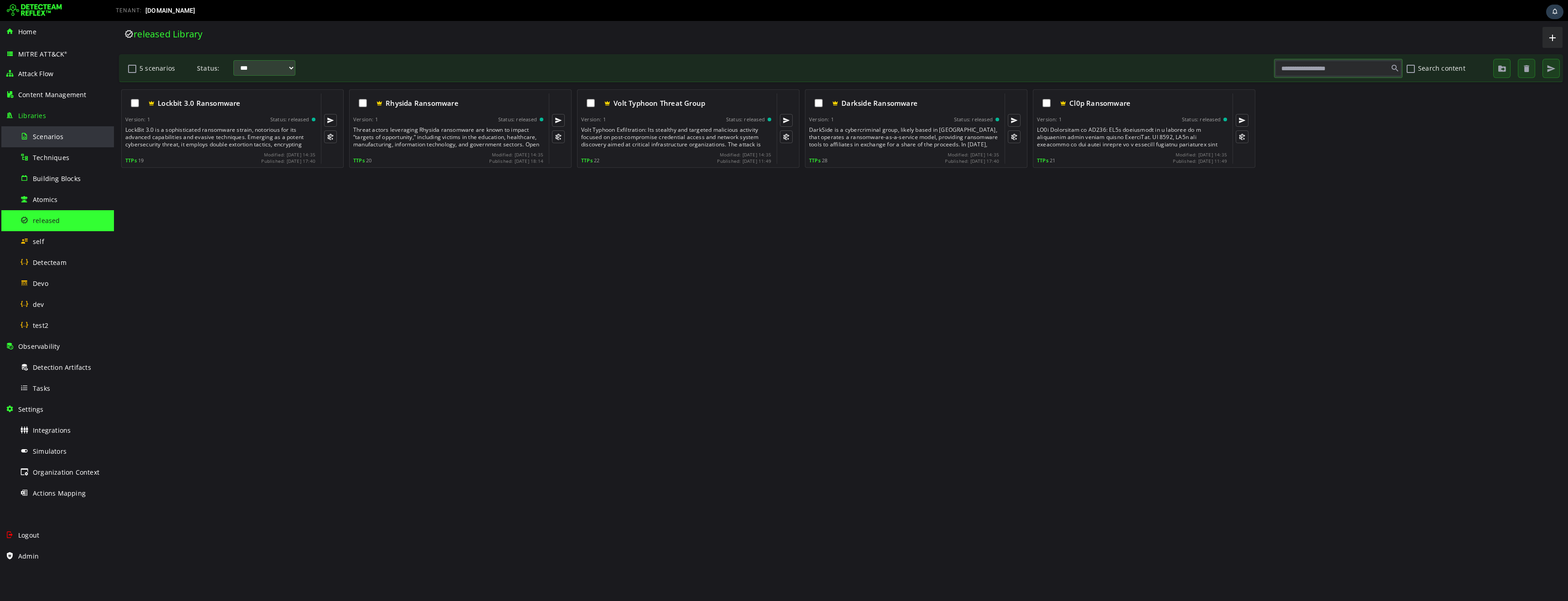
click at [58, 141] on div "Scenarios" at bounding box center [64, 136] width 88 height 21
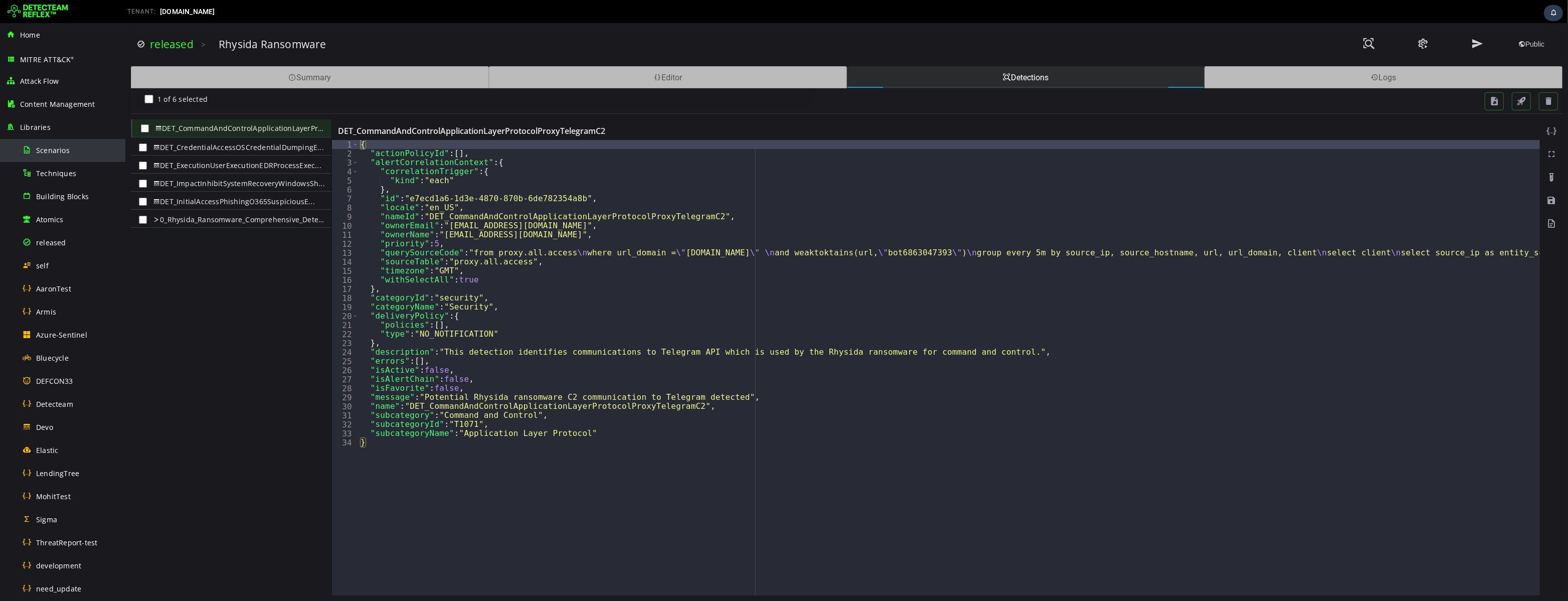
click at [56, 154] on span "Scenarios" at bounding box center [53, 150] width 33 height 9
click at [62, 405] on span "Detecteam" at bounding box center [54, 404] width 37 height 9
click at [43, 266] on span "self" at bounding box center [42, 265] width 13 height 9
